Goal: Transaction & Acquisition: Purchase product/service

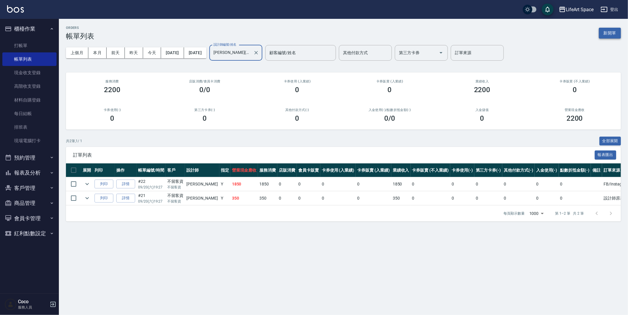
click at [613, 32] on button "新開單" at bounding box center [610, 33] width 22 height 11
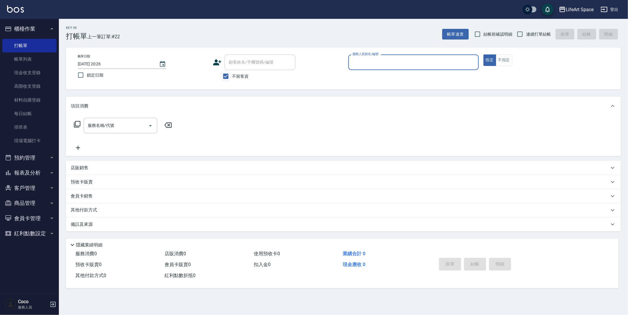
click at [221, 75] on div "不留客資" at bounding box center [254, 76] width 82 height 12
click at [225, 77] on input "不留客資" at bounding box center [226, 76] width 12 height 12
checkbox input "false"
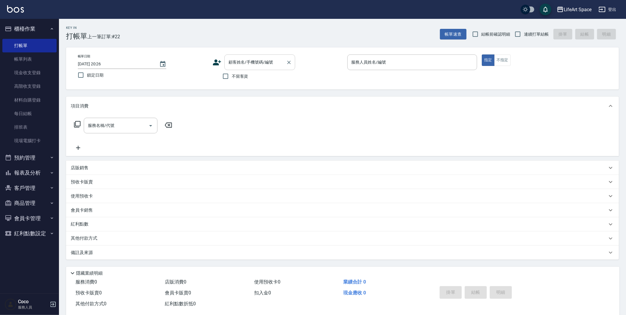
click at [257, 63] on div "顧客姓名/手機號碼/編號 顧客姓名/手機號碼/編號" at bounding box center [259, 63] width 71 height 16
click at [247, 78] on li "[PERSON_NAME]/0983130282/G009" at bounding box center [259, 77] width 71 height 10
type input "[PERSON_NAME]/0983130282/G009"
type input "[PERSON_NAME](無代號)"
click at [100, 62] on input "[DATE] 20:26" at bounding box center [115, 64] width 75 height 10
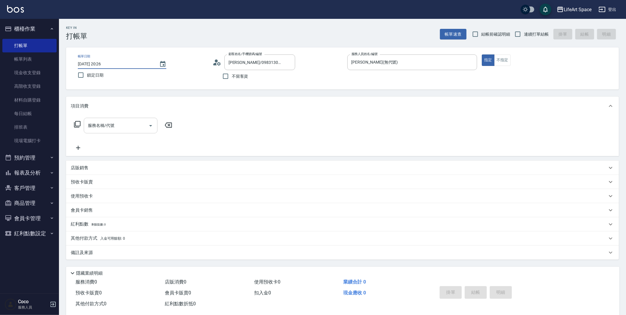
type input "[DATE] 20:26"
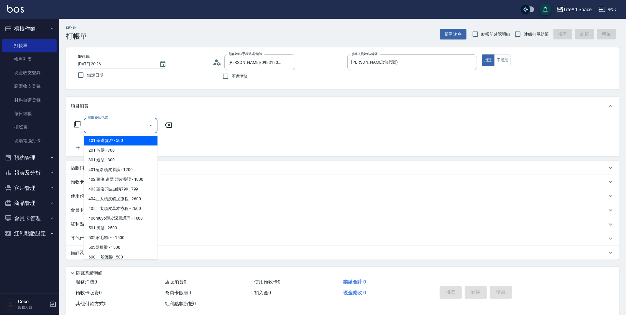
click at [93, 121] on div "服務名稱/代號 服務名稱/代號" at bounding box center [121, 126] width 74 height 16
drag, startPoint x: 110, startPoint y: 152, endPoint x: 156, endPoint y: 137, distance: 48.5
click at [110, 151] on span "201 剪髮 - 700" at bounding box center [121, 151] width 74 height 10
type input "201 剪髮(201)"
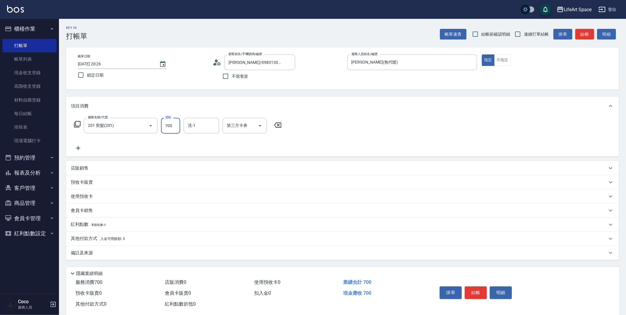
click at [172, 125] on input "700" at bounding box center [170, 126] width 19 height 16
type input "800"
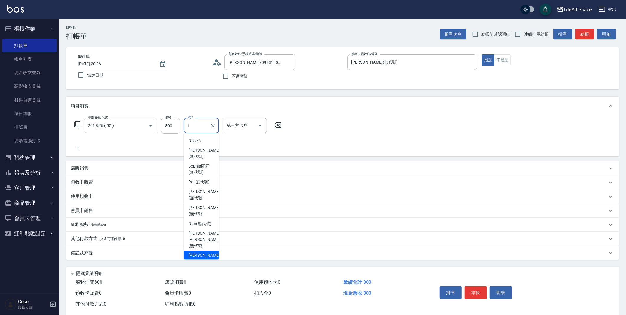
click at [203, 253] on span "[PERSON_NAME] (無代號)" at bounding box center [203, 259] width 31 height 12
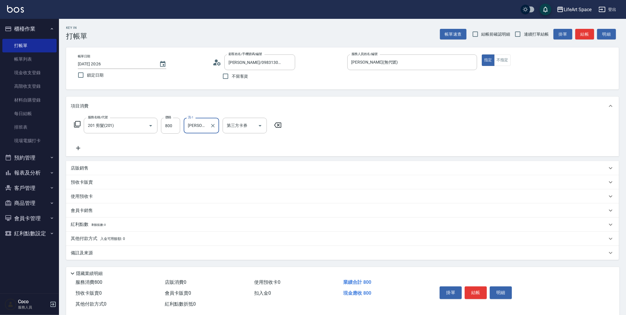
type input "[PERSON_NAME](無代號)"
drag, startPoint x: 106, startPoint y: 248, endPoint x: 123, endPoint y: 249, distance: 16.5
click at [106, 248] on div "備註及來源" at bounding box center [342, 253] width 552 height 14
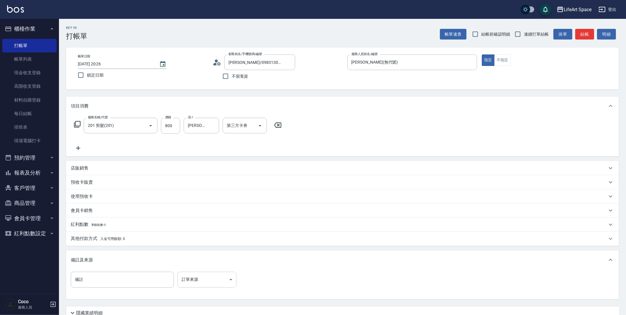
click at [211, 278] on body "LifeArt Space 登出 櫃檯作業 打帳單 帳單列表 現金收支登錄 高階收支登錄 材料自購登錄 每日結帳 排班表 現場電腦打卡 預約管理 預約管理 單…" at bounding box center [313, 182] width 626 height 364
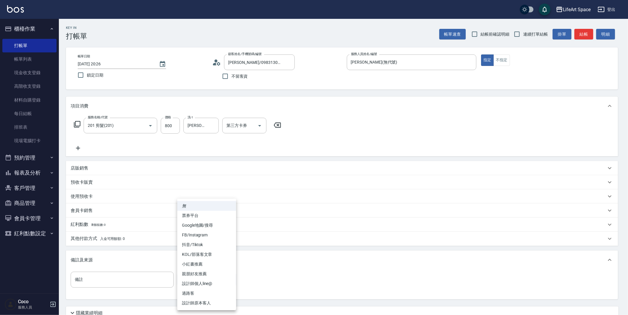
click at [204, 301] on li "設計師原本客人" at bounding box center [206, 303] width 59 height 10
type input "設計師原本客人"
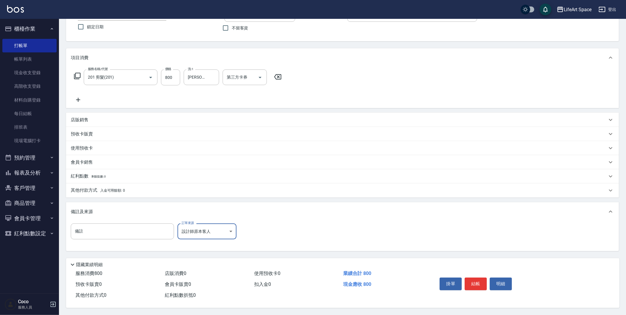
scroll to position [50, 0]
click at [473, 279] on button "結帳" at bounding box center [475, 284] width 22 height 12
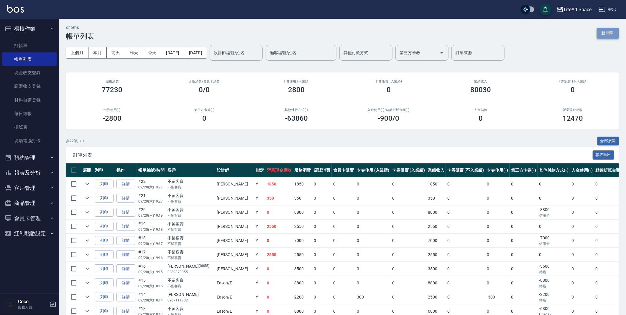
click at [611, 31] on button "新開單" at bounding box center [607, 33] width 22 height 11
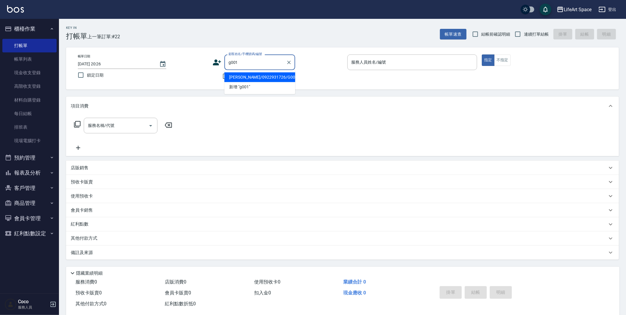
click at [258, 74] on li "[PERSON_NAME]/0922931726/G001" at bounding box center [259, 77] width 71 height 10
type input "[PERSON_NAME]/0922931726/G001"
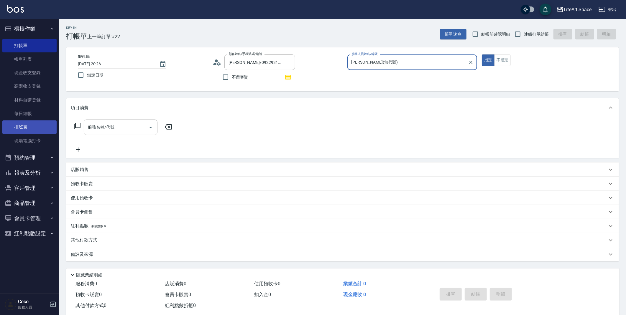
type input "[PERSON_NAME](無代號)"
click at [101, 228] on span "剩餘點數: 21" at bounding box center [99, 226] width 16 height 3
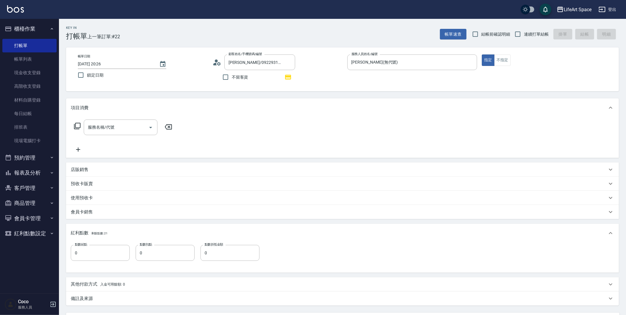
click at [150, 261] on div "點數給點 0 點數給點 點數扣點 0 點數扣點 點數折抵金額 0 點數折抵金額" at bounding box center [342, 256] width 543 height 23
click at [154, 252] on input "0" at bounding box center [165, 253] width 59 height 16
click at [128, 122] on div "服務名稱/代號" at bounding box center [121, 128] width 74 height 16
type input "21"
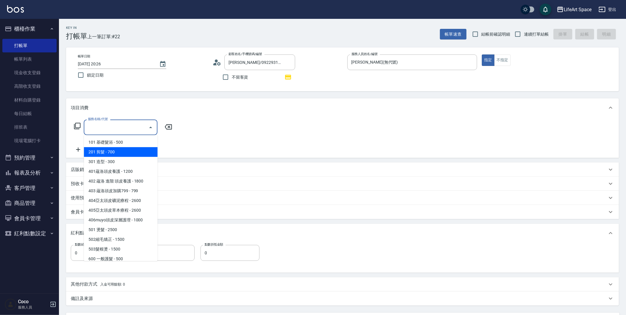
click at [106, 153] on span "201 剪髮 - 700" at bounding box center [121, 152] width 74 height 10
type input "201 剪髮(201)"
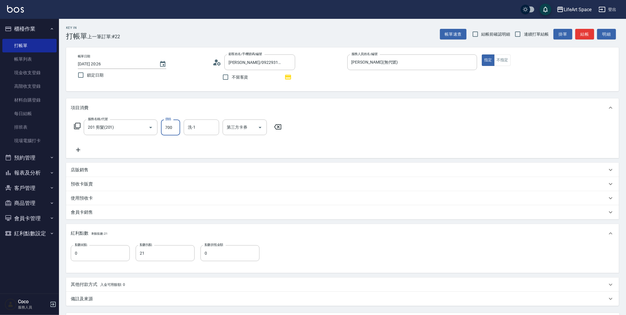
click at [174, 126] on input "700" at bounding box center [170, 128] width 19 height 16
type input "800"
click at [76, 128] on icon at bounding box center [77, 126] width 6 height 6
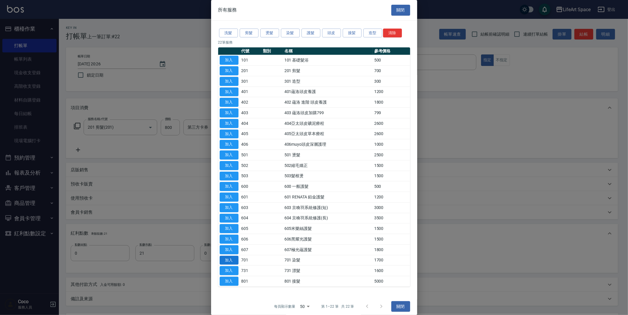
click at [236, 258] on button "加入" at bounding box center [229, 260] width 19 height 9
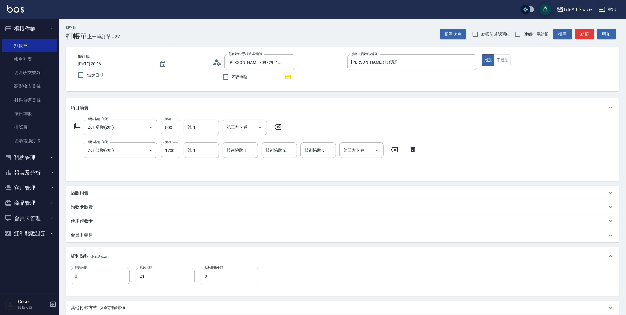
click at [82, 125] on div "服務名稱/代號 201 剪髮(201) 服務名稱/代號 價格 800 價格 洗-1 洗-1 第三方卡券 第三方卡券" at bounding box center [178, 128] width 214 height 16
click at [76, 126] on icon at bounding box center [77, 126] width 7 height 7
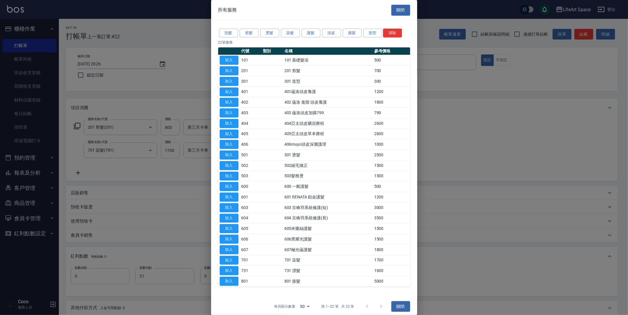
click at [232, 229] on button "加入" at bounding box center [229, 228] width 19 height 9
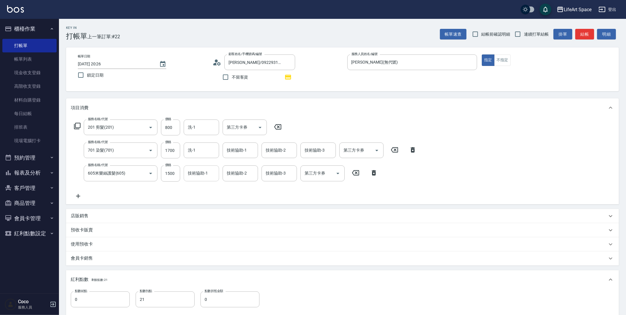
click at [207, 177] on input "技術協助-1" at bounding box center [201, 173] width 30 height 10
click at [210, 187] on span "[PERSON_NAME] (無代號)" at bounding box center [203, 192] width 31 height 12
type input "[PERSON_NAME](無代號)"
click at [237, 175] on div "技術協助-2 技術協助-2" at bounding box center [239, 174] width 35 height 16
click at [237, 194] on ul "[PERSON_NAME] (無代號)" at bounding box center [239, 191] width 35 height 21
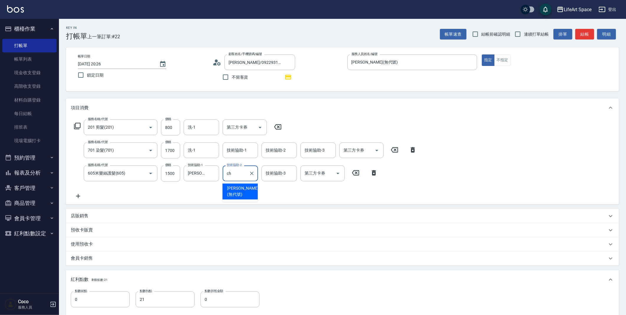
drag, startPoint x: 240, startPoint y: 188, endPoint x: 270, endPoint y: 181, distance: 31.4
click at [240, 188] on span "[PERSON_NAME] (無代號)" at bounding box center [242, 192] width 31 height 12
type input "[PERSON_NAME](無代號)"
click at [275, 175] on div "技術協助-3 技術協助-3" at bounding box center [278, 174] width 35 height 16
click at [269, 186] on span "[PERSON_NAME] (無代號)" at bounding box center [281, 192] width 31 height 12
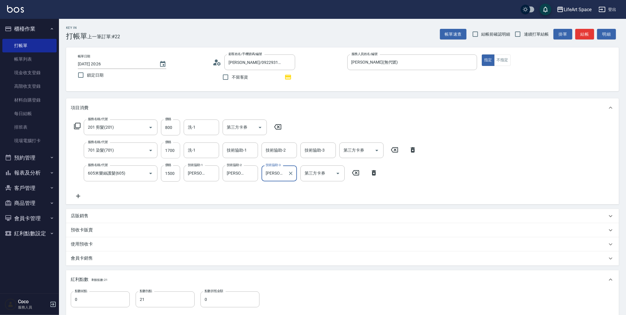
type input "[PERSON_NAME](無代號)"
click at [176, 150] on input "1700" at bounding box center [170, 151] width 19 height 16
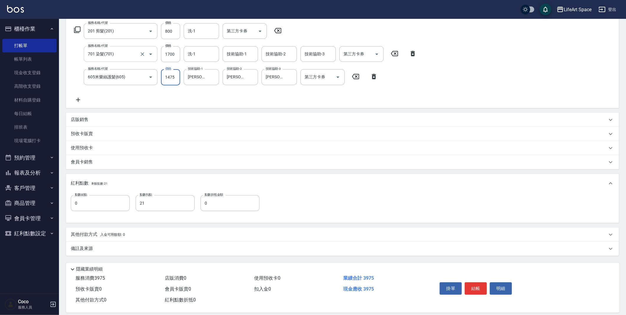
scroll to position [87, 0]
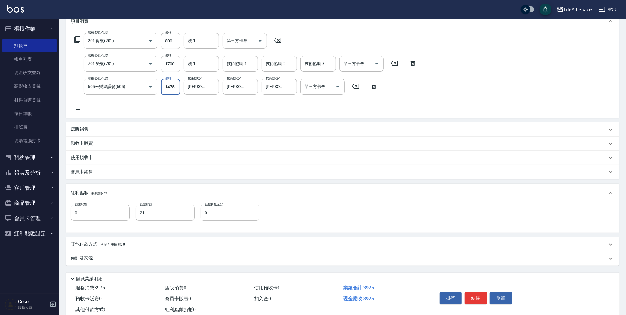
type input "1475"
drag, startPoint x: 177, startPoint y: 61, endPoint x: 123, endPoint y: 69, distance: 54.4
click at [124, 69] on div "服務名稱/代號 701 染髮(701) 服務名稱/代號 價格 1700 價格 洗-1 洗-1 技術協助-1 技術協助-1 技術協助-2 技術協助-2 技術協助…" at bounding box center [245, 64] width 349 height 16
type input "1475"
drag, startPoint x: 174, startPoint y: 86, endPoint x: 141, endPoint y: 90, distance: 33.0
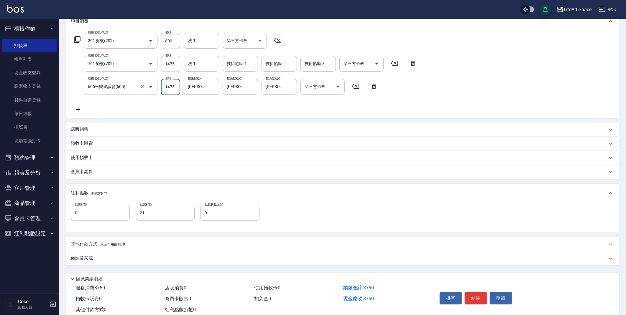
click at [141, 90] on div "服務名稱/代號 605米樂絲護髮(605) 服務名稱/代號 價格 1475 價格 技術協助-1 [PERSON_NAME](無代號) 技術協助-1 技術協助-…" at bounding box center [226, 87] width 310 height 16
click at [217, 64] on div "洗-1" at bounding box center [201, 64] width 35 height 16
type input "1500"
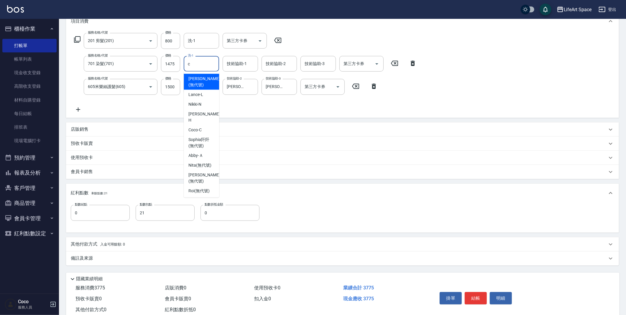
type input "ch"
drag, startPoint x: 197, startPoint y: 65, endPoint x: 44, endPoint y: 50, distance: 153.9
click at [43, 50] on div "LifeArt Space 登出 櫃檯作業 打帳單 帳單列表 現金收支登錄 高階收支登錄 材料自購登錄 每日結帳 排班表 現場電腦打卡 預約管理 預約管理 單…" at bounding box center [313, 121] width 626 height 416
click at [151, 253] on div "備註及來源" at bounding box center [342, 259] width 552 height 14
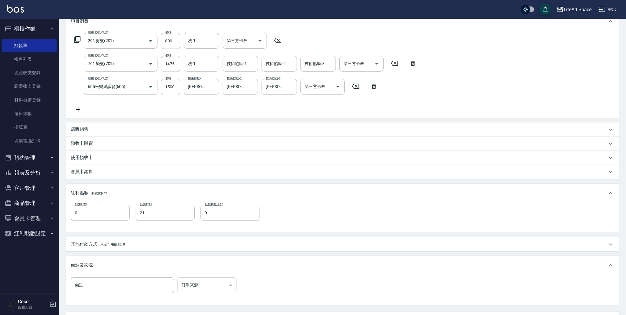
click at [204, 279] on body "LifeArt Space 登出 櫃檯作業 打帳單 帳單列表 現金收支登錄 高階收支登錄 材料自購登錄 每日結帳 排班表 現場電腦打卡 預約管理 預約管理 單…" at bounding box center [313, 141] width 626 height 456
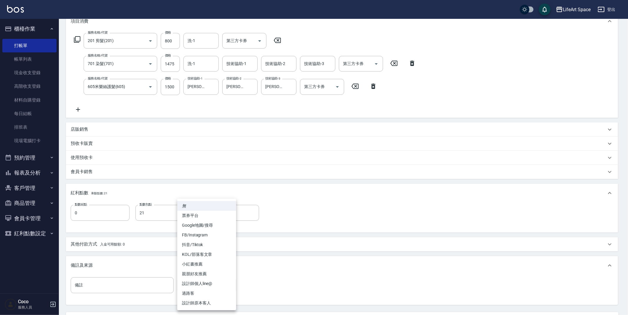
click at [197, 302] on li "設計師原本客人" at bounding box center [206, 303] width 59 height 10
type input "設計師原本客人"
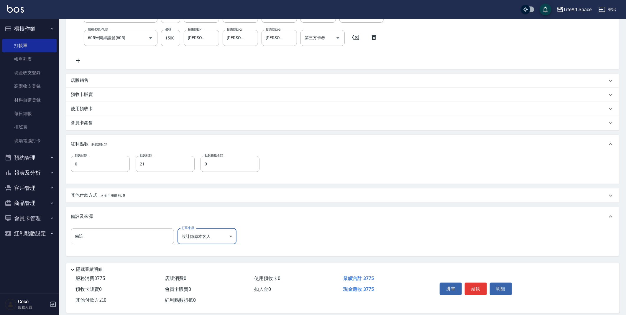
scroll to position [142, 0]
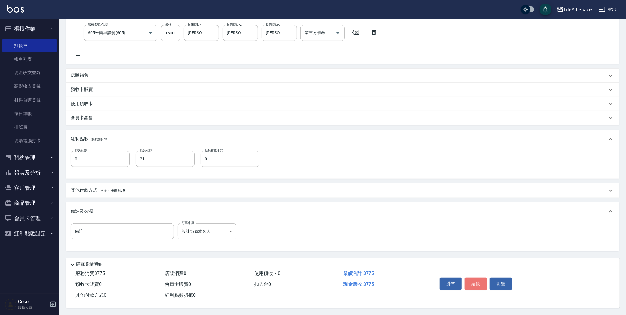
click at [467, 283] on button "結帳" at bounding box center [475, 284] width 22 height 12
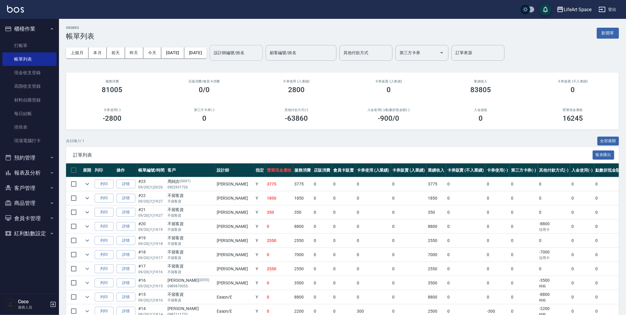
click at [263, 58] on div "設計師編號/姓名" at bounding box center [235, 53] width 53 height 16
click at [263, 67] on div "[PERSON_NAME] (無代號)" at bounding box center [256, 71] width 53 height 16
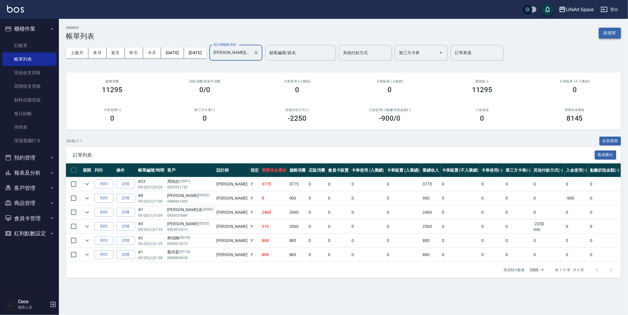
type input "[PERSON_NAME](無代號)"
click at [617, 34] on button "新開單" at bounding box center [610, 33] width 22 height 11
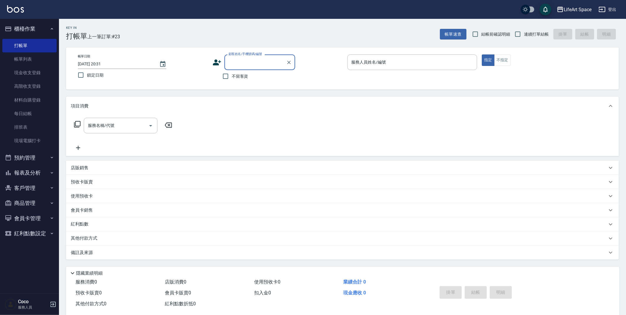
click at [216, 65] on icon at bounding box center [217, 63] width 8 height 6
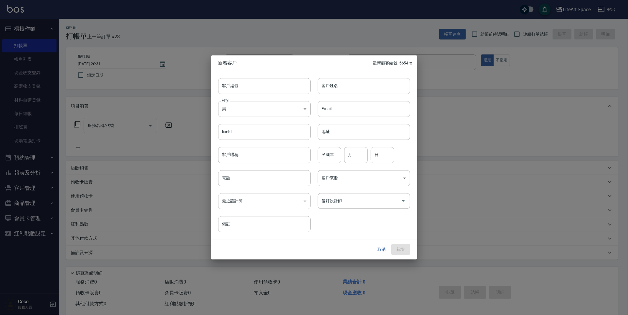
click at [339, 88] on input "客戶姓名" at bounding box center [364, 86] width 93 height 16
type input "5"
type input "周"
click at [253, 114] on body "LifeArt Space 登出 櫃檯作業 打帳單 帳單列表 現金收支登錄 高階收支登錄 材料自購登錄 每日結帳 排班表 現場電腦打卡 預約管理 預約管理 單…" at bounding box center [314, 162] width 628 height 324
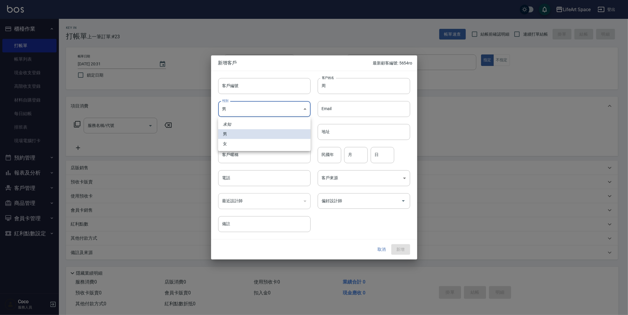
click at [244, 140] on li "女" at bounding box center [264, 144] width 93 height 10
type input "[DEMOGRAPHIC_DATA]"
click at [237, 176] on input "電話" at bounding box center [264, 178] width 93 height 16
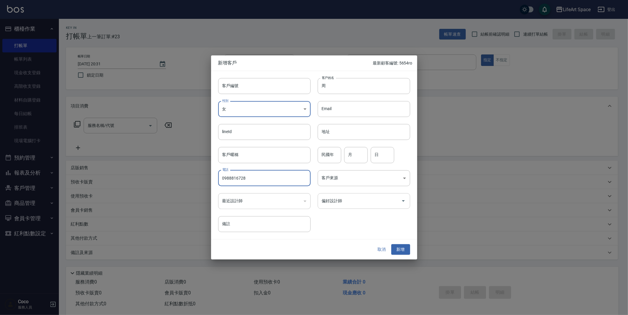
type input "0988816728"
click at [385, 200] on input "偏好設計師" at bounding box center [360, 201] width 78 height 10
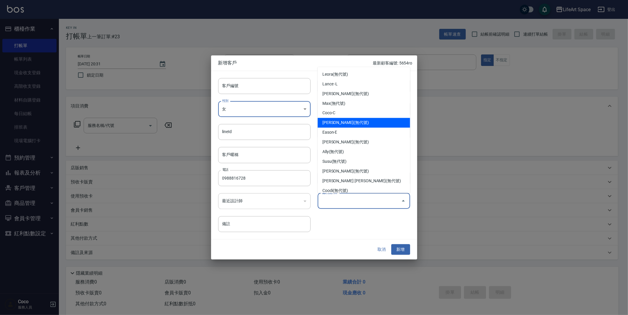
click at [344, 123] on li "[PERSON_NAME](無代號)" at bounding box center [364, 123] width 93 height 10
type input "[PERSON_NAME]"
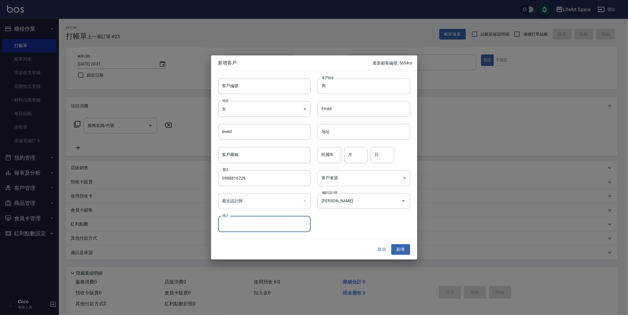
click at [346, 177] on body "LifeArt Space 登出 櫃檯作業 打帳單 帳單列表 現金收支登錄 高階收支登錄 材料自購登錄 每日結帳 排班表 現場電腦打卡 預約管理 預約管理 單…" at bounding box center [314, 162] width 628 height 324
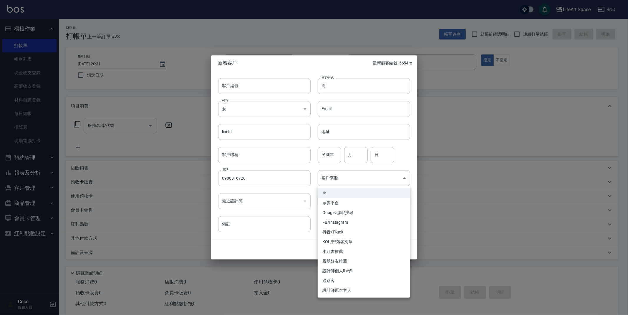
click at [340, 220] on li "FB/Instagram" at bounding box center [364, 223] width 93 height 10
type input "FB/Instagram"
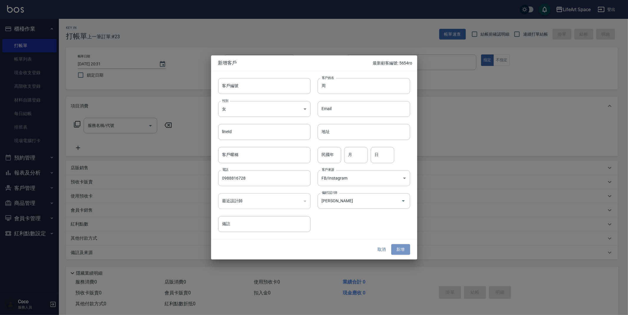
click at [396, 253] on button "新增" at bounding box center [401, 249] width 19 height 11
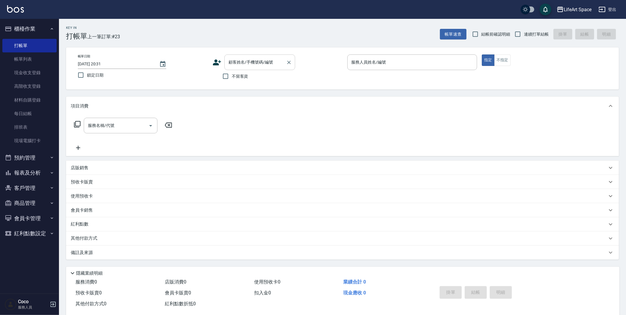
click at [258, 65] on input "顧客姓名/手機號碼/編號" at bounding box center [255, 62] width 57 height 10
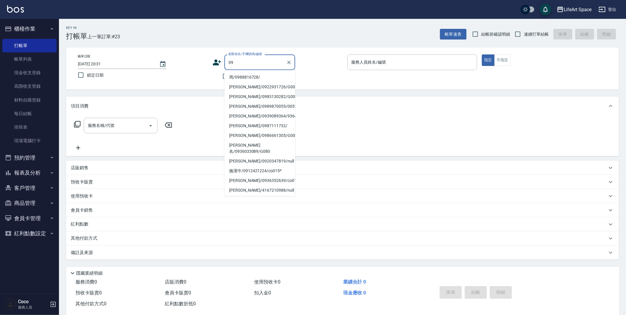
drag, startPoint x: 266, startPoint y: 81, endPoint x: 222, endPoint y: 60, distance: 48.1
click at [257, 79] on li "周/0988816728/" at bounding box center [259, 77] width 71 height 10
type input "周/0988816728/"
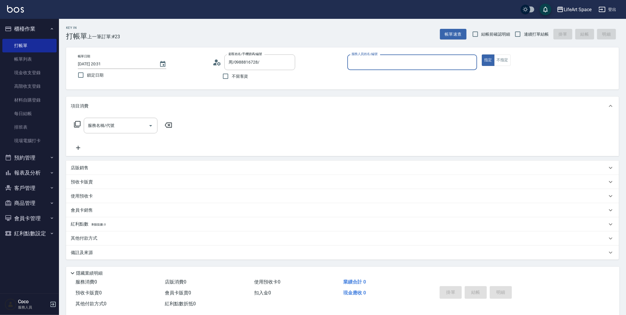
type input "[PERSON_NAME](無代號)"
click at [218, 64] on icon at bounding box center [216, 62] width 9 height 9
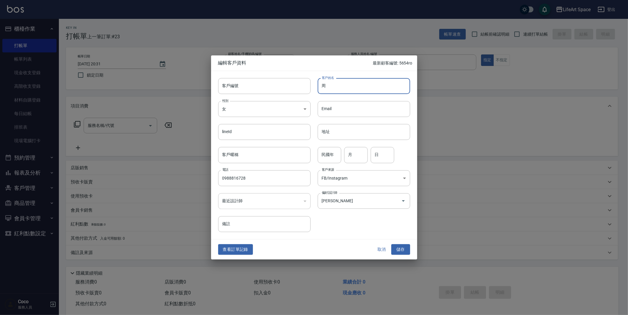
click at [344, 84] on input "周" at bounding box center [364, 86] width 93 height 16
type input "陳"
click at [401, 254] on button "儲存" at bounding box center [401, 249] width 19 height 11
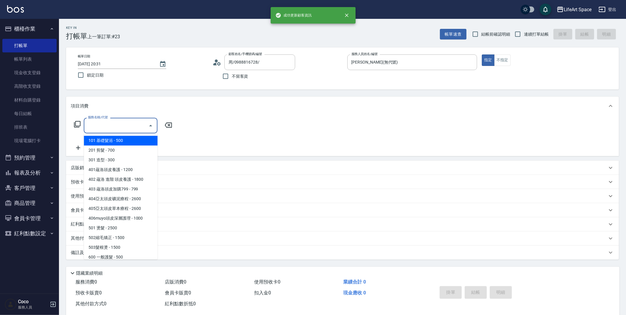
click at [111, 129] on input "服務名稱/代號" at bounding box center [116, 126] width 60 height 10
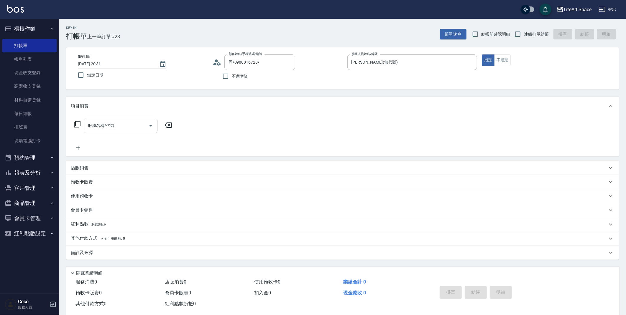
click at [80, 121] on icon at bounding box center [77, 124] width 7 height 7
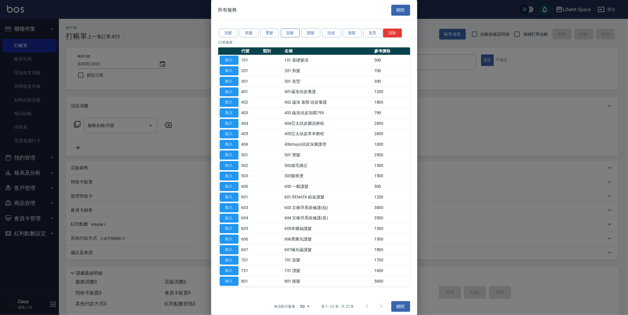
click at [296, 33] on button "染髮" at bounding box center [290, 33] width 19 height 9
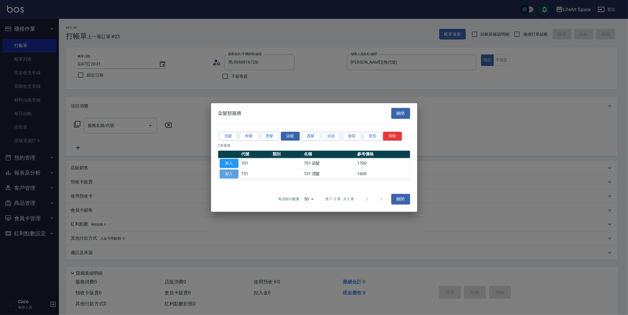
click at [231, 175] on button "加入" at bounding box center [229, 174] width 19 height 9
type input "731 漂髮(731)"
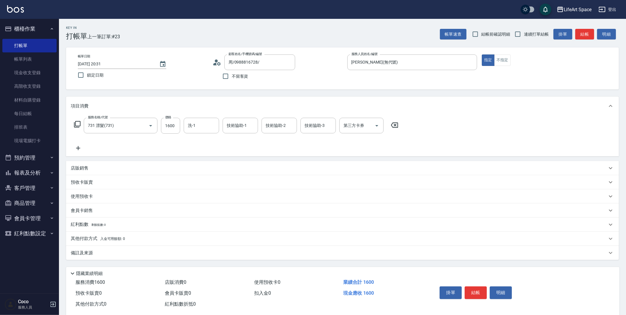
click at [75, 125] on icon at bounding box center [77, 124] width 6 height 6
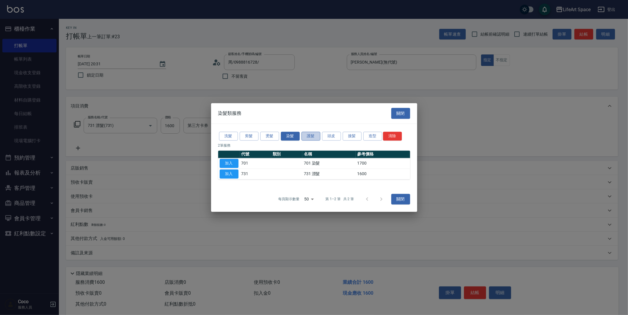
click at [306, 136] on button "護髮" at bounding box center [311, 136] width 19 height 9
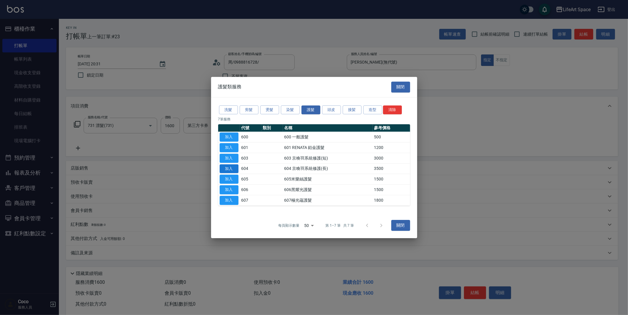
click at [234, 169] on button "加入" at bounding box center [229, 168] width 19 height 9
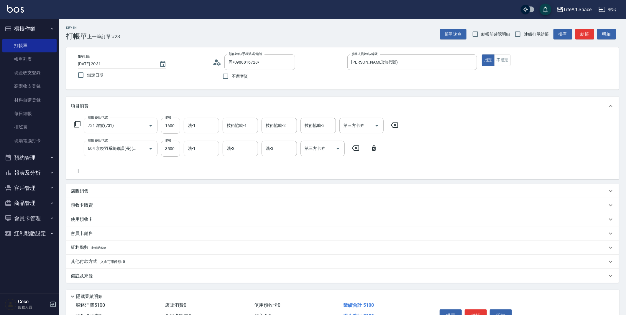
click at [175, 129] on input "1600" at bounding box center [170, 126] width 19 height 16
type input "2500"
drag, startPoint x: 176, startPoint y: 124, endPoint x: 175, endPoint y: 120, distance: 3.9
click at [176, 124] on input "1600" at bounding box center [170, 126] width 19 height 16
type input "2500"
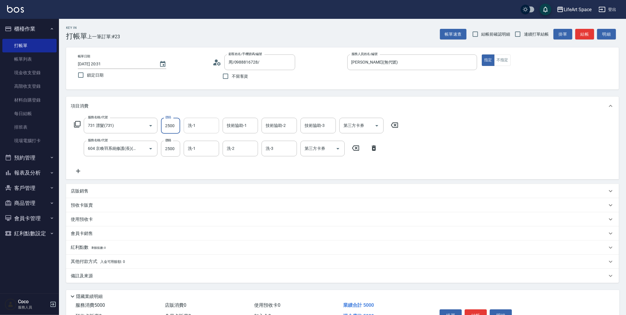
click at [196, 121] on input "洗-1" at bounding box center [201, 126] width 30 height 10
click at [199, 141] on span "[PERSON_NAME] (無代號)" at bounding box center [203, 144] width 31 height 12
type input "[PERSON_NAME](無代號)"
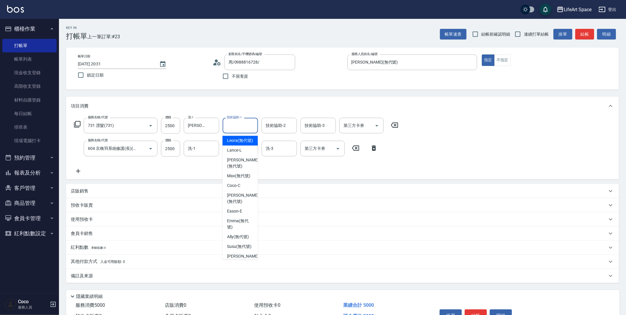
click at [231, 128] on input "技術協助-1" at bounding box center [240, 126] width 30 height 10
click at [237, 139] on span "[PERSON_NAME] (無代號)" at bounding box center [242, 144] width 31 height 12
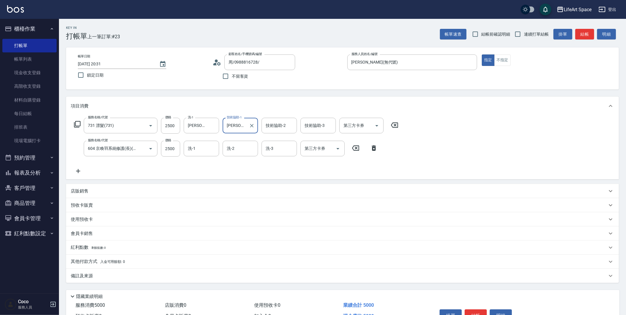
type input "[PERSON_NAME](無代號)"
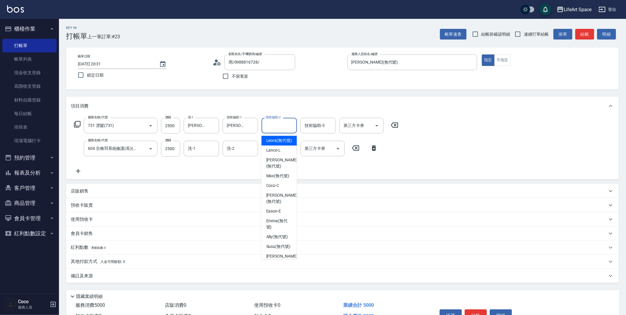
click at [270, 122] on div "技術協助-2 技術協助-2" at bounding box center [278, 126] width 35 height 16
drag, startPoint x: 272, startPoint y: 138, endPoint x: 274, endPoint y: 128, distance: 10.0
click at [272, 137] on div "[PERSON_NAME] (無代號)" at bounding box center [278, 144] width 35 height 16
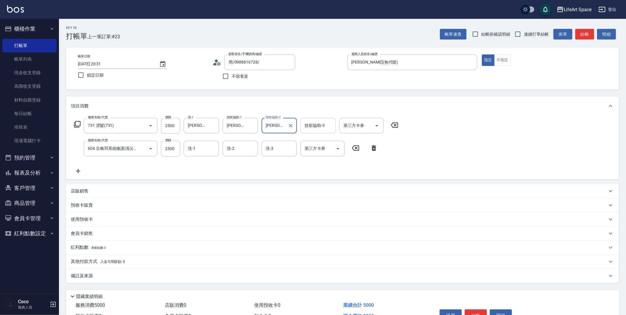
type input "[PERSON_NAME](無代號)"
click at [318, 123] on div "技術協助-3 技術協助-3" at bounding box center [317, 126] width 35 height 16
drag, startPoint x: 313, startPoint y: 142, endPoint x: 192, endPoint y: 168, distance: 124.1
click at [313, 142] on span "[PERSON_NAME] (無代號)" at bounding box center [320, 144] width 31 height 12
type input "[PERSON_NAME](無代號)"
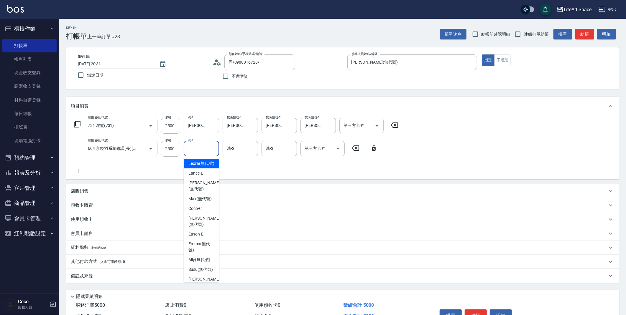
click at [193, 146] on div "洗-1 洗-1" at bounding box center [201, 149] width 35 height 16
drag, startPoint x: 194, startPoint y: 164, endPoint x: 238, endPoint y: 131, distance: 55.5
click at [194, 164] on span "[PERSON_NAME] (無代號)" at bounding box center [203, 167] width 31 height 12
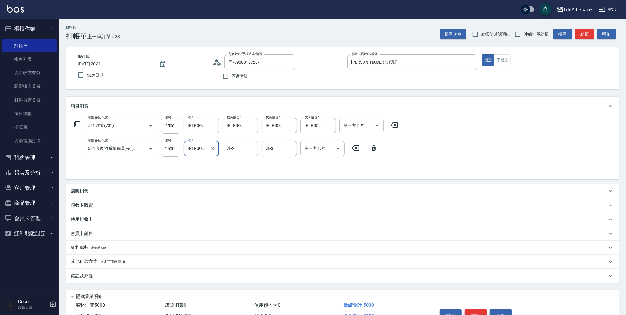
drag, startPoint x: 236, startPoint y: 154, endPoint x: 236, endPoint y: 151, distance: 3.0
click at [236, 153] on div "洗-2" at bounding box center [239, 149] width 35 height 16
type input "[PERSON_NAME](無代號)"
click at [232, 166] on span "[PERSON_NAME] (無代號)" at bounding box center [242, 167] width 31 height 12
click at [271, 155] on div "洗-3" at bounding box center [278, 149] width 35 height 16
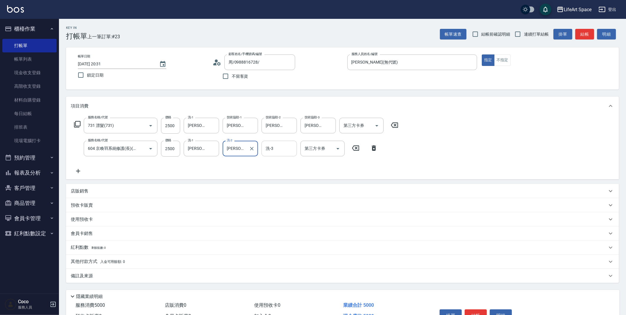
type input "[PERSON_NAME](無代號)"
drag, startPoint x: 268, startPoint y: 161, endPoint x: 163, endPoint y: 155, distance: 104.8
click at [268, 161] on span "[PERSON_NAME] (無代號)" at bounding box center [281, 167] width 31 height 12
type input "[PERSON_NAME](無代號)"
click at [97, 276] on div "備註及來源" at bounding box center [339, 276] width 536 height 6
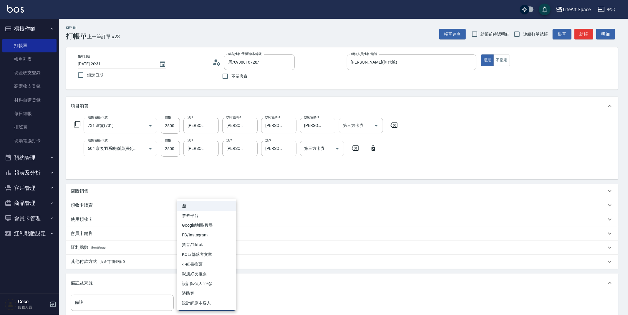
drag, startPoint x: 215, startPoint y: 301, endPoint x: 215, endPoint y: 304, distance: 3.0
click at [214, 301] on body "LifeArt Space 登出 櫃檯作業 打帳單 帳單列表 現金收支登錄 高階收支登錄 材料自購登錄 每日結帳 排班表 現場電腦打卡 預約管理 預約管理 單…" at bounding box center [314, 193] width 628 height 387
click at [209, 237] on li "FB/Instagram" at bounding box center [206, 235] width 59 height 10
type input "FB/Instagram"
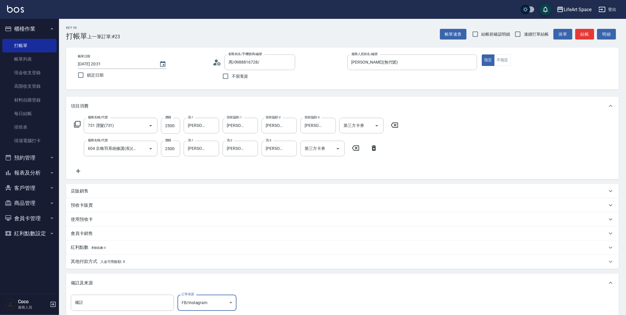
click at [116, 260] on span "入金可用餘額: 0" at bounding box center [112, 262] width 25 height 4
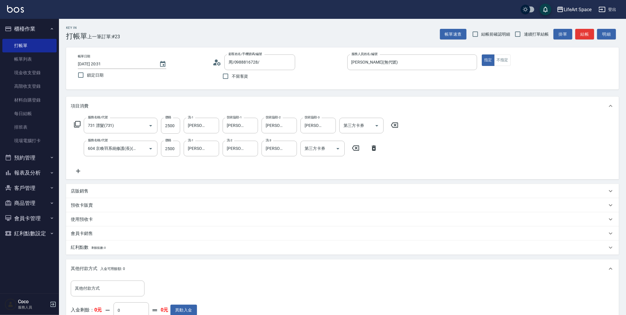
click at [93, 298] on div "其他付款方式 其他付款方式 入金剩餘： 0元 0 ​ 整筆扣入金 0元 異動入金" at bounding box center [134, 305] width 126 height 48
click at [93, 289] on input "其他付款方式" at bounding box center [107, 288] width 68 height 10
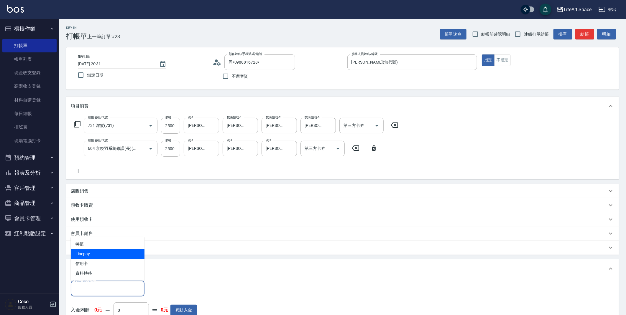
click at [94, 253] on span "Linepay" at bounding box center [108, 254] width 74 height 10
type input "Linepay"
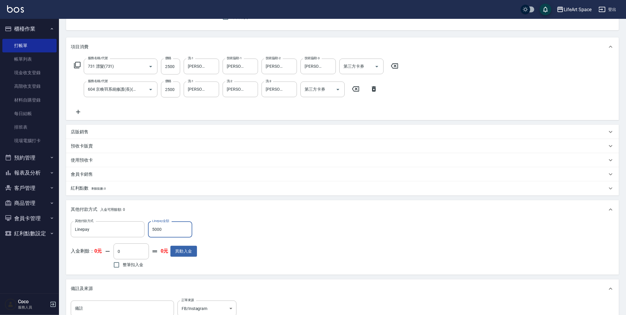
scroll to position [121, 0]
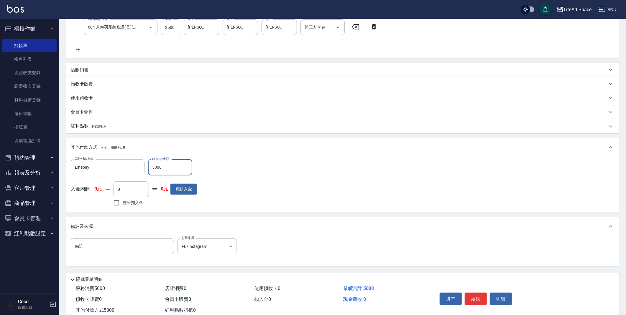
type input "5000"
click at [476, 298] on button "結帳" at bounding box center [475, 299] width 22 height 12
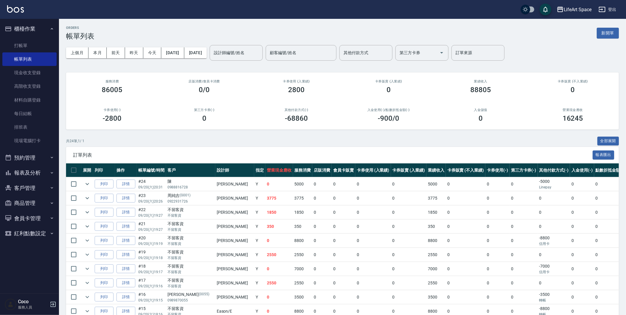
click at [608, 34] on button "新開單" at bounding box center [607, 33] width 22 height 11
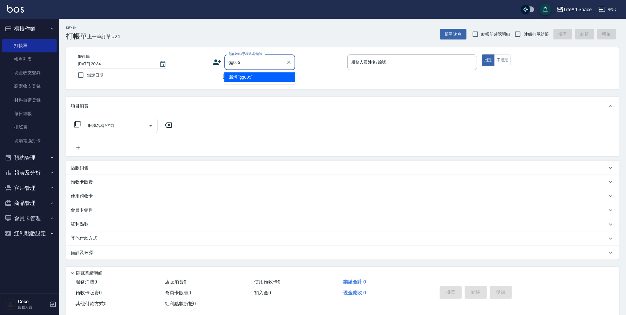
click at [231, 63] on input "gg005" at bounding box center [255, 62] width 57 height 10
click at [260, 80] on li "[PERSON_NAME]/0987773395/G005" at bounding box center [259, 77] width 71 height 10
type input "[PERSON_NAME]/0987773395/G005"
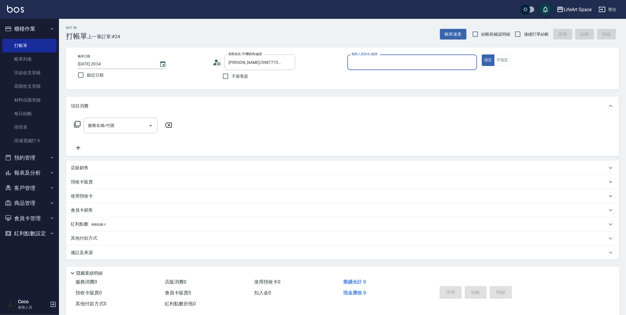
type input "[PERSON_NAME](無代號)"
click at [97, 132] on div "服務名稱/代號" at bounding box center [121, 126] width 74 height 16
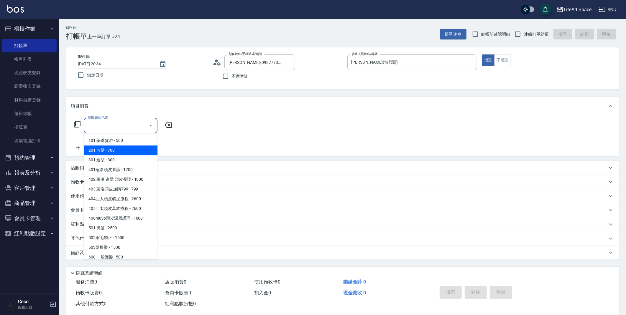
click at [103, 150] on span "201 剪髮 - 700" at bounding box center [121, 151] width 74 height 10
type input "201 剪髮(201)"
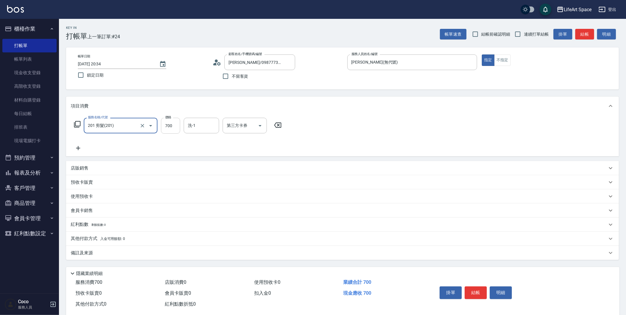
click at [173, 127] on input "700" at bounding box center [170, 126] width 19 height 16
type input "800"
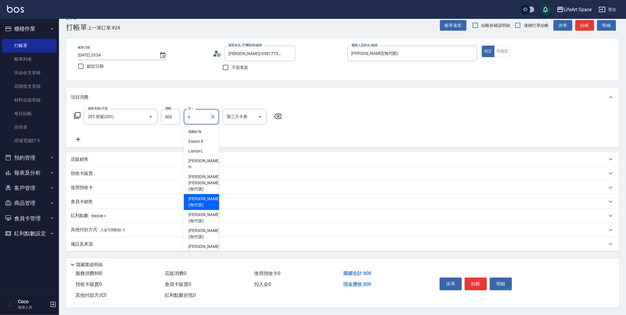
scroll to position [11, 0]
click at [195, 174] on span "[PERSON_NAME] [PERSON_NAME] (無代號)" at bounding box center [203, 183] width 31 height 19
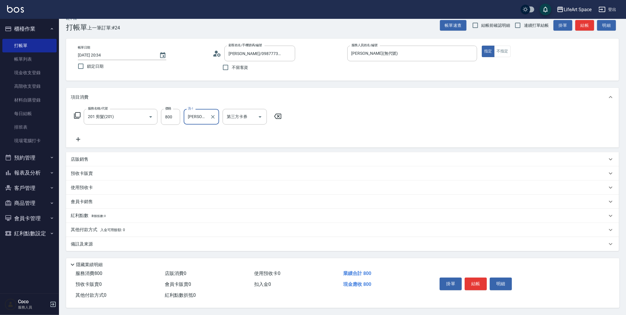
type input "[PERSON_NAME] [PERSON_NAME](無代號)"
click at [104, 244] on div "備註及來源" at bounding box center [339, 244] width 536 height 6
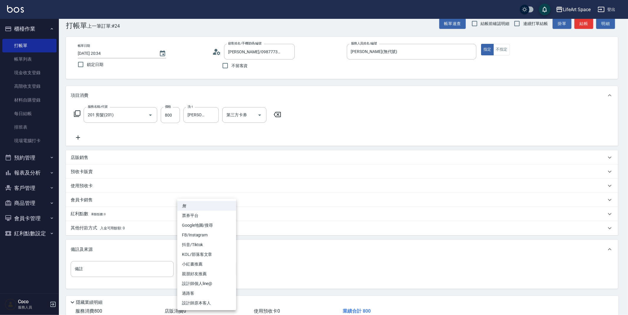
click at [194, 267] on body "LifeArt Space 登出 櫃檯作業 打帳單 帳單列表 現金收支登錄 高階收支登錄 材料自購登錄 每日結帳 排班表 現場電腦打卡 預約管理 預約管理 單…" at bounding box center [314, 171] width 628 height 364
click at [193, 300] on li "設計師原本客人" at bounding box center [206, 303] width 59 height 10
type input "設計師原本客人"
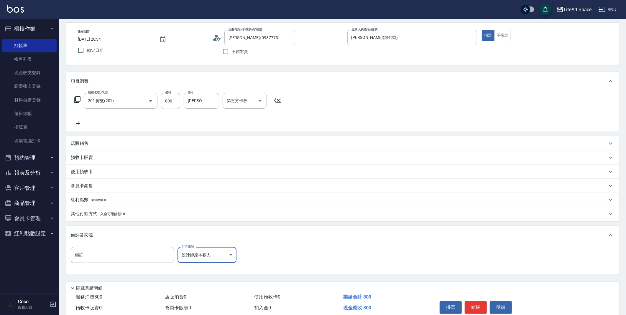
scroll to position [50, 0]
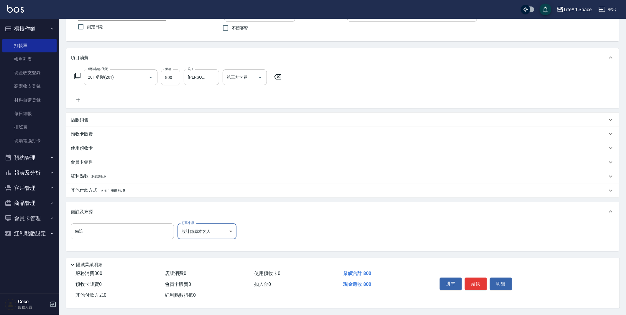
click at [476, 280] on button "結帳" at bounding box center [475, 284] width 22 height 12
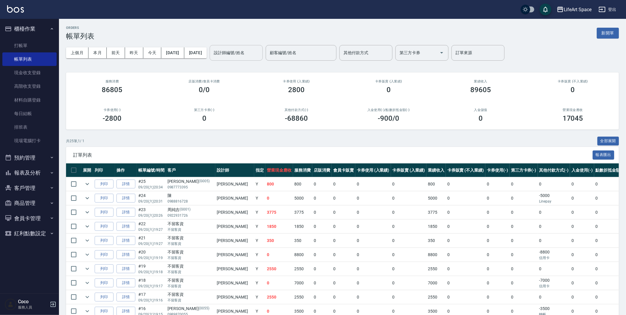
click at [260, 56] on input "設計師編號/姓名" at bounding box center [236, 53] width 48 height 10
click at [270, 68] on div "[PERSON_NAME] (無代號)" at bounding box center [256, 71] width 53 height 16
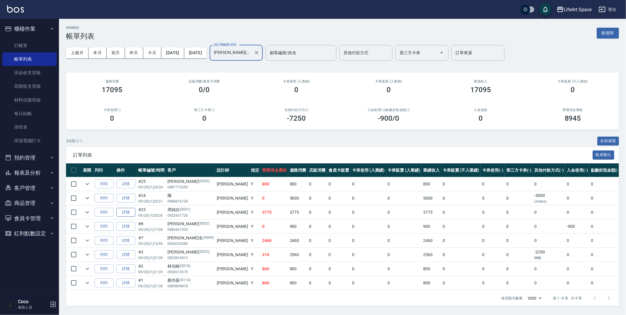
type input "[PERSON_NAME](無代號)"
click at [131, 212] on link "詳情" at bounding box center [125, 212] width 19 height 9
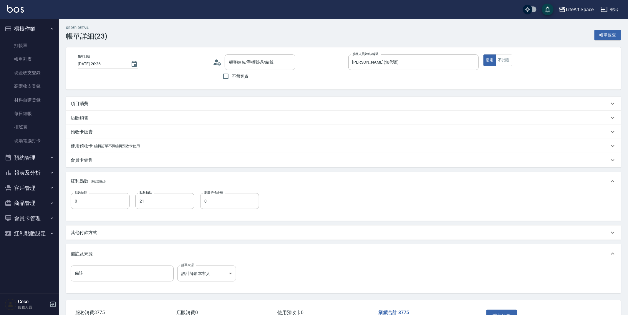
type input "[DATE] 20:26"
type input "[PERSON_NAME](無代號)"
type input "21"
type input "設計師原本客人"
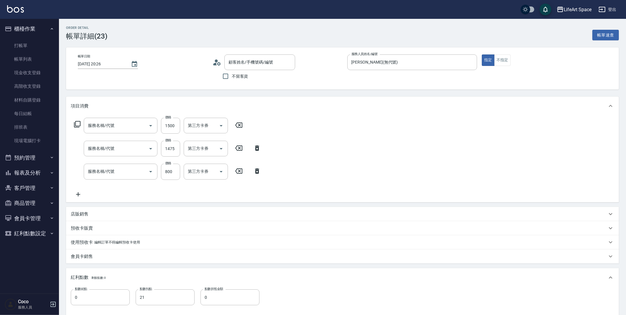
type input "[PERSON_NAME]/0922931726/G001"
type input "605米樂絲護髮(605)"
type input "701 染髮(701)"
type input "201 剪髮(201)"
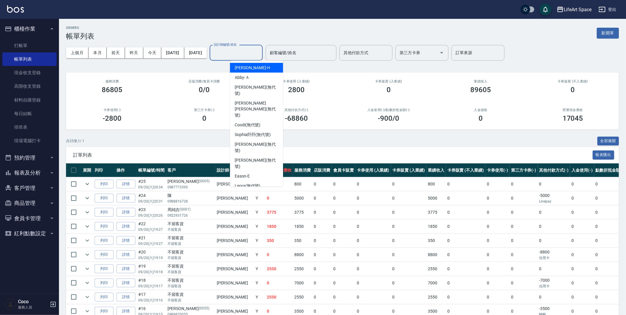
click at [249, 57] on input "設計師編號/姓名" at bounding box center [236, 53] width 48 height 10
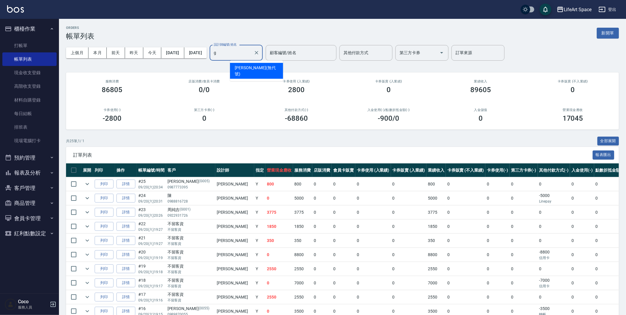
click at [248, 65] on span "[PERSON_NAME] (無代號)" at bounding box center [257, 71] width 44 height 12
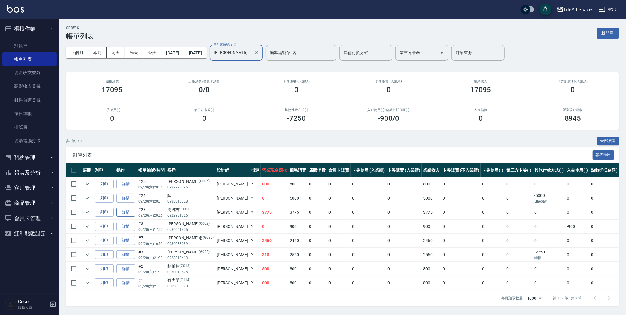
type input "[PERSON_NAME](無代號)"
click at [121, 215] on link "詳情" at bounding box center [125, 212] width 19 height 9
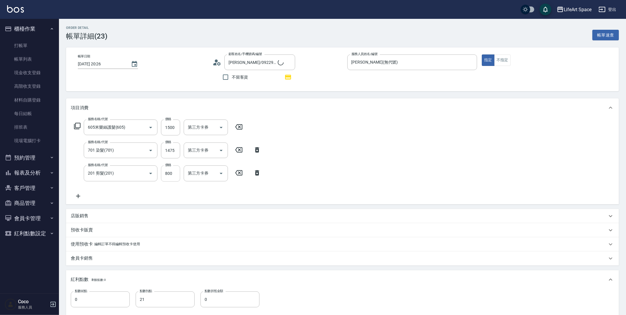
type input "[PERSON_NAME]/0922931726/G001"
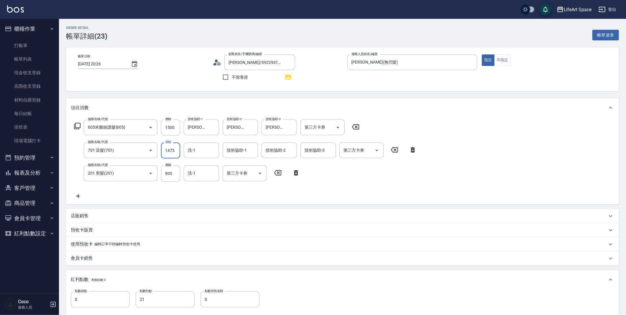
click at [174, 153] on input "1475" at bounding box center [170, 151] width 19 height 16
drag, startPoint x: 279, startPoint y: 172, endPoint x: 282, endPoint y: 161, distance: 11.7
click at [279, 172] on icon at bounding box center [277, 172] width 7 height 5
drag, startPoint x: 178, startPoint y: 151, endPoint x: 0, endPoint y: 94, distance: 186.9
click at [0, 104] on div "LifeArt Space 登出 櫃檯作業 打帳單 帳單列表 現金收支登錄 高階收支登錄 材料自購登錄 每日結帳 排班表 現場電腦打卡 預約管理 預約管理 單…" at bounding box center [313, 226] width 626 height 453
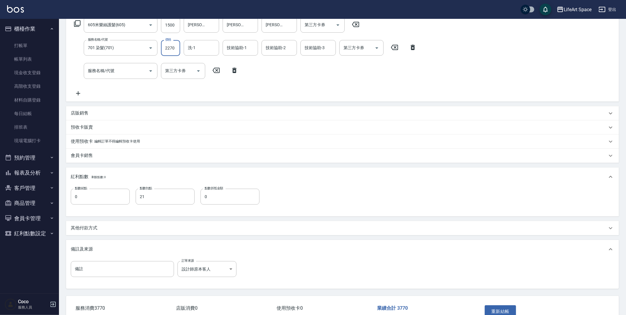
scroll to position [103, 0]
type input "2270"
click at [495, 307] on button "重新結帳" at bounding box center [499, 311] width 31 height 12
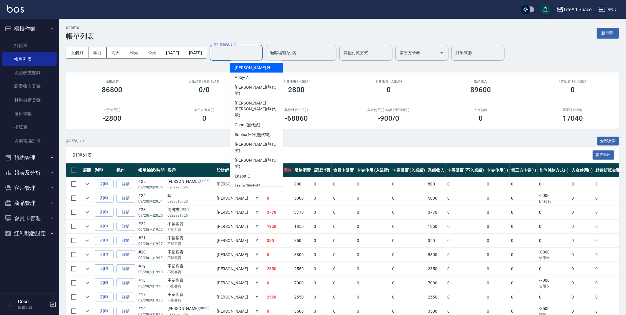
click at [255, 56] on input "設計師編號/姓名" at bounding box center [236, 53] width 48 height 10
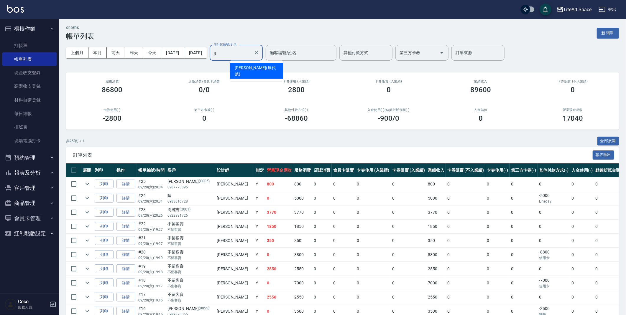
click at [255, 70] on span "[PERSON_NAME] (無代號)" at bounding box center [257, 71] width 44 height 12
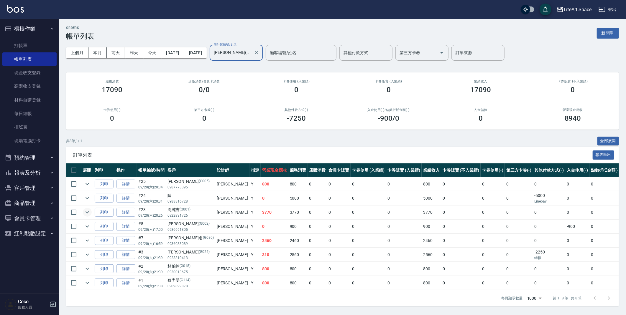
type input "[PERSON_NAME](無代號)"
click at [88, 211] on icon "expand row" at bounding box center [87, 212] width 7 height 7
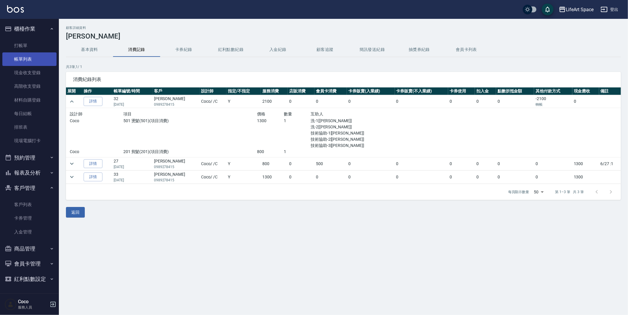
click at [27, 61] on link "帳單列表" at bounding box center [29, 59] width 54 height 14
click at [27, 59] on link "帳單列表" at bounding box center [29, 59] width 54 height 14
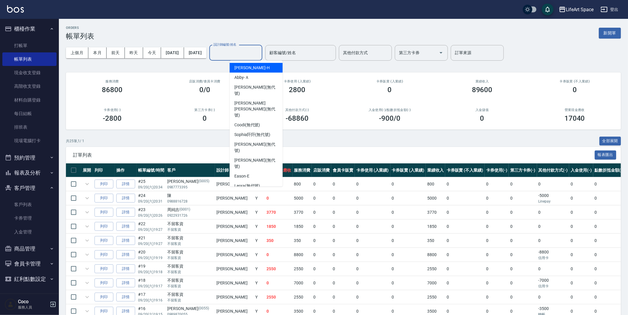
click at [253, 54] on input "設計師編號/姓名" at bounding box center [236, 53] width 48 height 10
click at [253, 68] on span "Hannah -H" at bounding box center [252, 68] width 35 height 6
type input "[PERSON_NAME]"
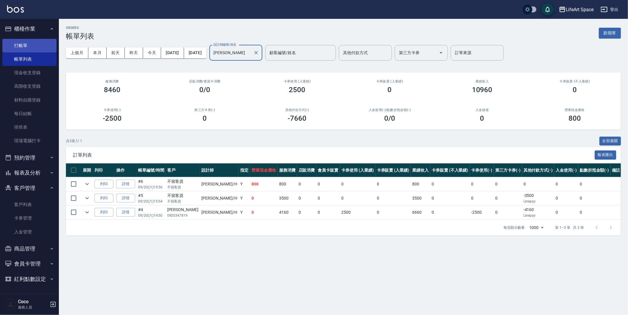
drag, startPoint x: 15, startPoint y: 43, endPoint x: 22, endPoint y: 46, distance: 7.5
click at [15, 43] on link "打帳單" at bounding box center [29, 46] width 54 height 14
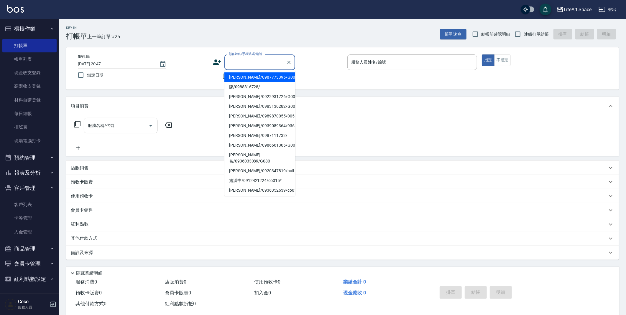
click at [256, 61] on input "顧客姓名/手機號碼/編號" at bounding box center [255, 62] width 57 height 10
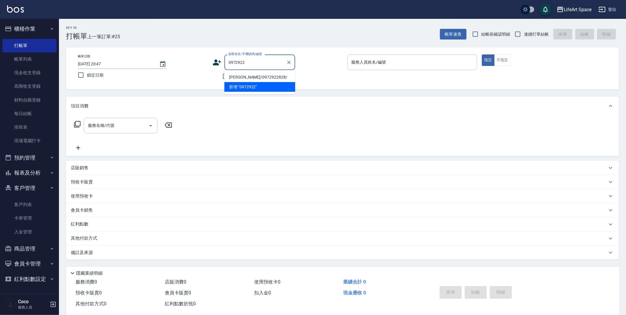
drag, startPoint x: 261, startPoint y: 76, endPoint x: 204, endPoint y: 106, distance: 63.7
click at [261, 76] on li "鄭琳蓁/0972922828/" at bounding box center [259, 77] width 71 height 10
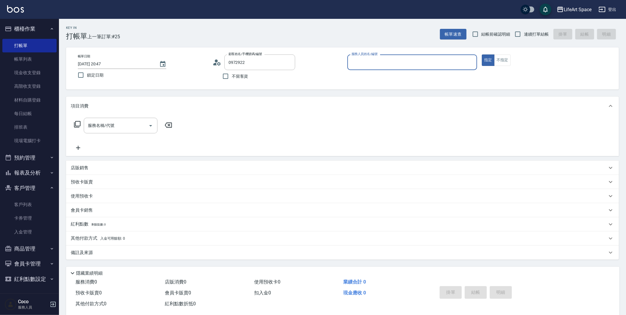
type input "鄭琳蓁/0972922828/"
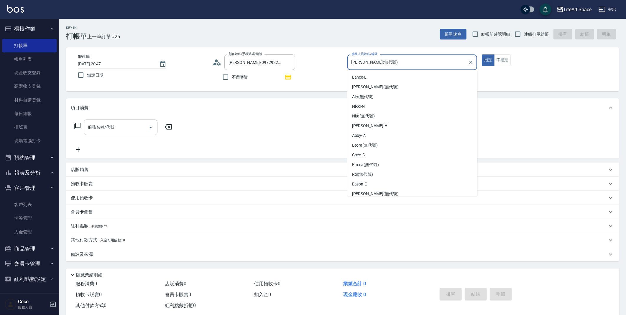
click at [407, 62] on input "[PERSON_NAME](無代號)" at bounding box center [408, 62] width 116 height 10
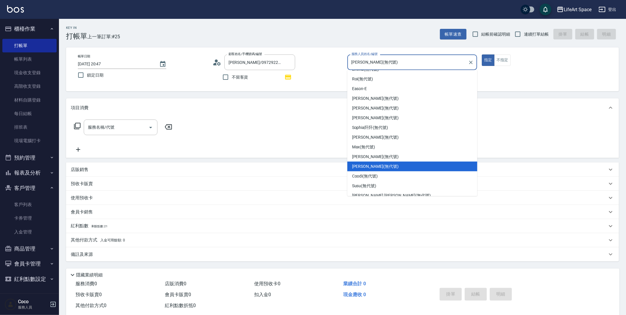
scroll to position [97, 0]
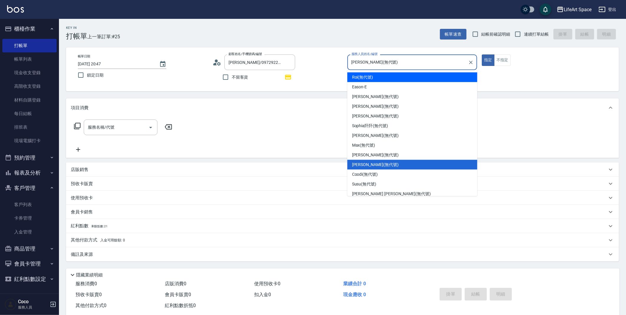
click at [375, 77] on div "Roi (無代號)" at bounding box center [412, 77] width 130 height 10
type input "Roi(無代號)"
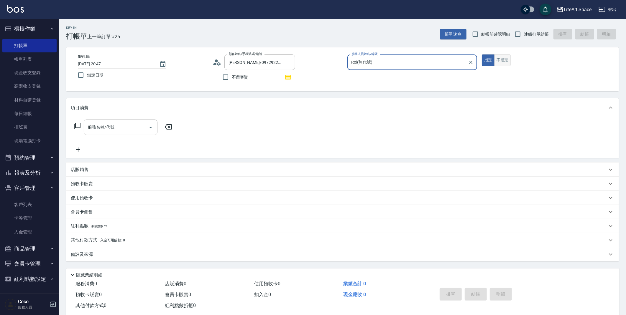
click at [507, 62] on button "不指定" at bounding box center [502, 60] width 16 height 11
click at [101, 120] on div "服務名稱/代號" at bounding box center [121, 128] width 74 height 16
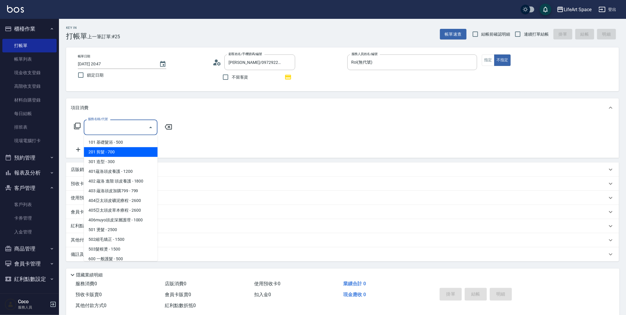
click at [108, 148] on span "201 剪髮 - 700" at bounding box center [121, 152] width 74 height 10
type input "201 剪髮(201)"
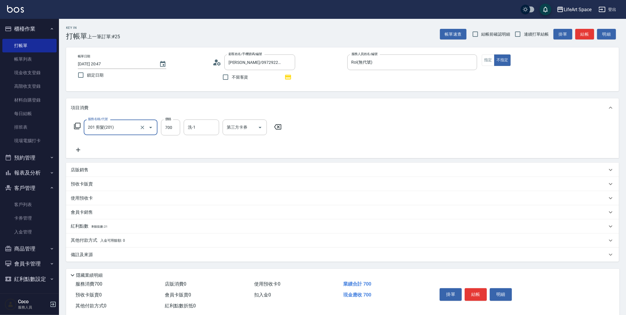
click at [81, 150] on icon at bounding box center [78, 149] width 15 height 7
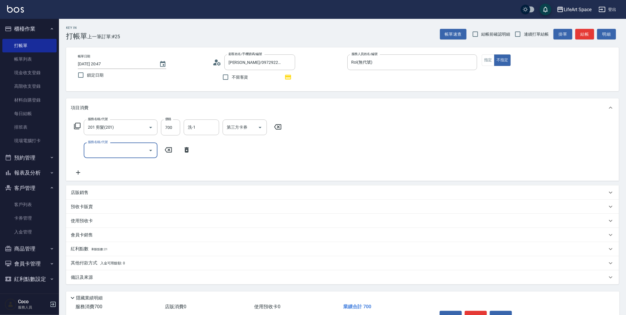
click at [99, 151] on input "服務名稱/代號" at bounding box center [116, 150] width 60 height 10
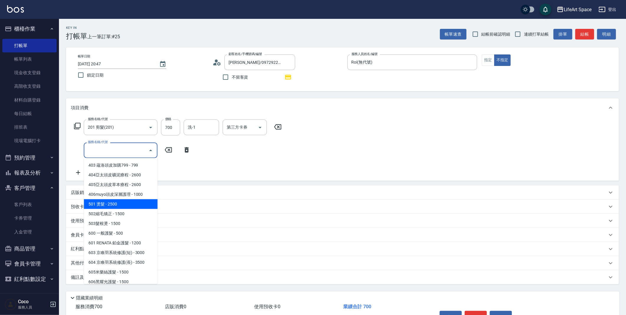
scroll to position [92, 0]
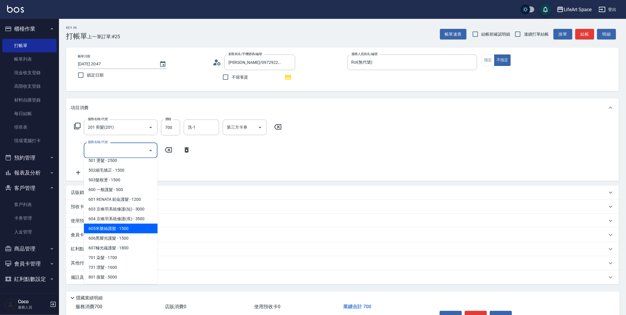
click at [134, 231] on span "605米樂絲護髮 - 1500" at bounding box center [121, 229] width 74 height 10
type input "605米樂絲護髮(605)"
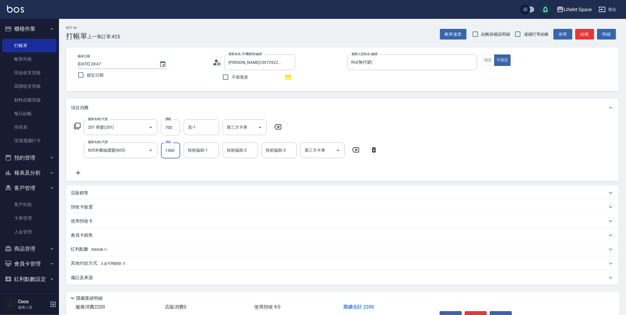
click at [174, 155] on input "1500" at bounding box center [170, 151] width 19 height 16
type input "2000"
click at [172, 133] on input "700" at bounding box center [170, 128] width 19 height 16
type input "800"
click at [197, 147] on div "技術協助-1 技術協助-1" at bounding box center [201, 151] width 35 height 16
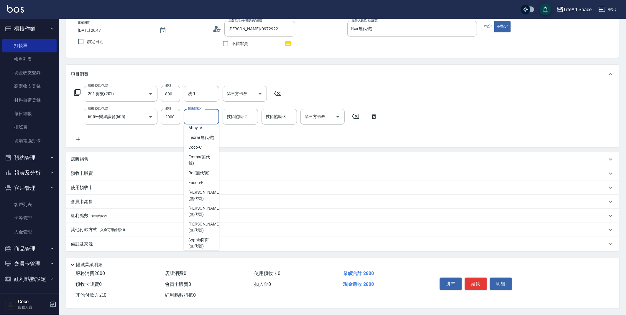
scroll to position [76, 0]
click at [202, 192] on span "[PERSON_NAME] (無代號)" at bounding box center [203, 194] width 31 height 12
type input "[PERSON_NAME](無代號)"
click at [230, 118] on div "技術協助-2 技術協助-2" at bounding box center [239, 117] width 35 height 16
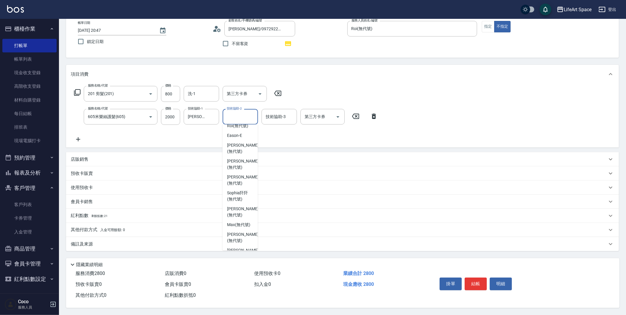
scroll to position [116, 0]
click at [226, 156] on div "[PERSON_NAME] (無代號)" at bounding box center [239, 154] width 35 height 16
type input "[PERSON_NAME](無代號)"
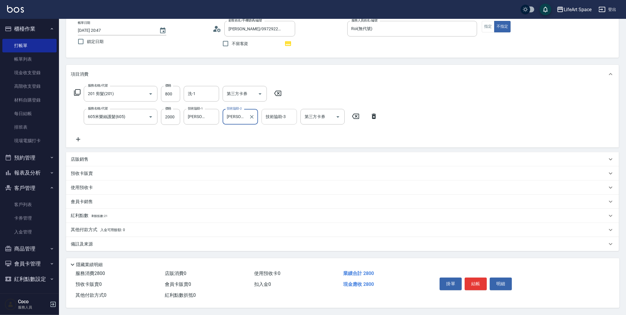
click at [278, 115] on div "技術協助-3 技術協助-3" at bounding box center [278, 117] width 35 height 16
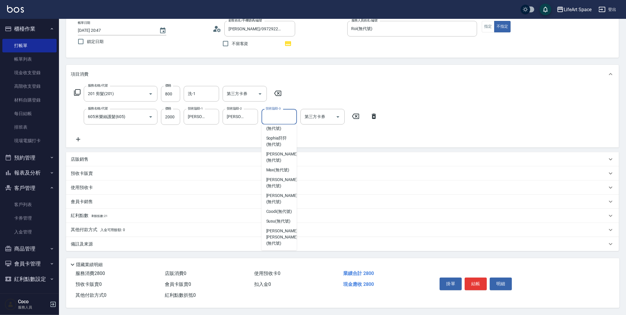
scroll to position [182, 0]
click at [281, 236] on span "[PERSON_NAME] [PERSON_NAME] (無代號)" at bounding box center [281, 237] width 31 height 19
type input "[PERSON_NAME] [PERSON_NAME](無代號)"
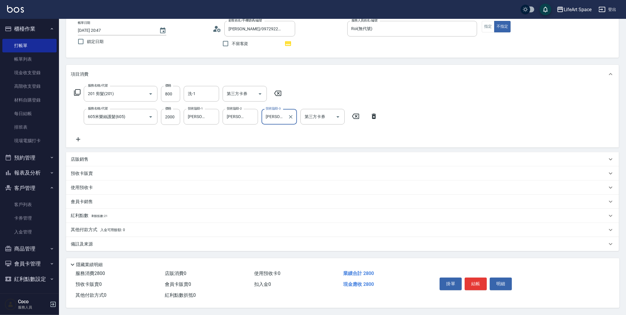
click at [220, 95] on form "洗-1 洗-1" at bounding box center [203, 94] width 39 height 16
click at [215, 93] on input "洗-1" at bounding box center [201, 94] width 30 height 10
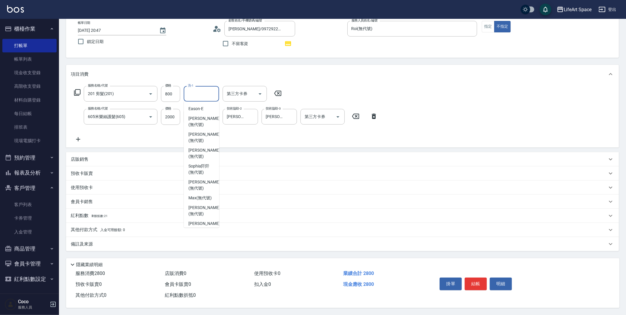
scroll to position [125, 0]
click at [198, 123] on span "[PERSON_NAME] (無代號)" at bounding box center [203, 122] width 31 height 12
type input "[PERSON_NAME](無代號)"
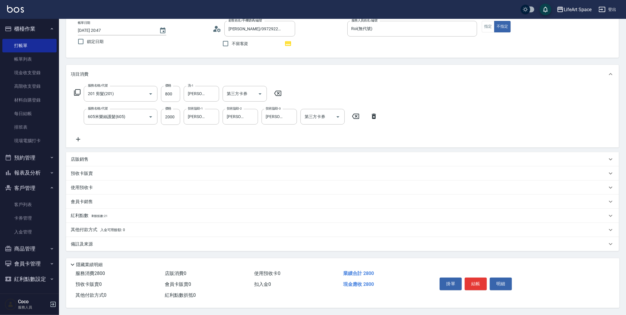
click at [103, 214] on span "剩餘點數: 21" at bounding box center [99, 215] width 16 height 3
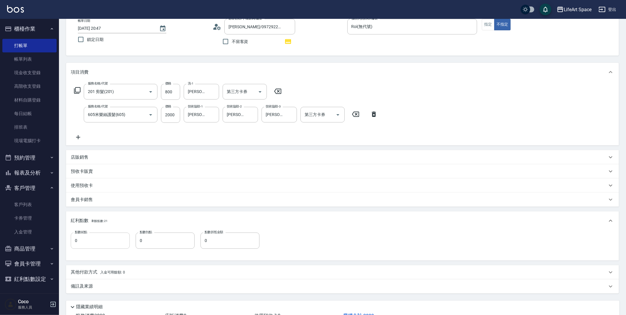
click at [81, 239] on input "0" at bounding box center [100, 241] width 59 height 16
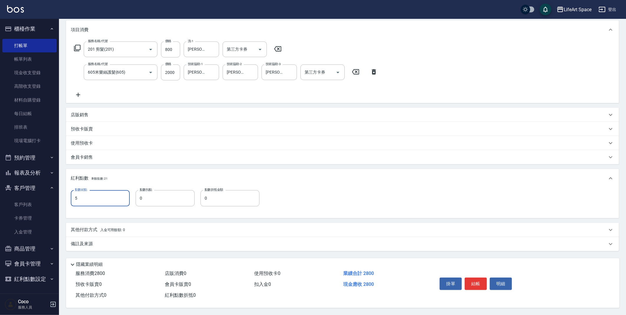
scroll to position [80, 0]
type input "5"
click at [158, 241] on div "備註及來源" at bounding box center [339, 244] width 536 height 6
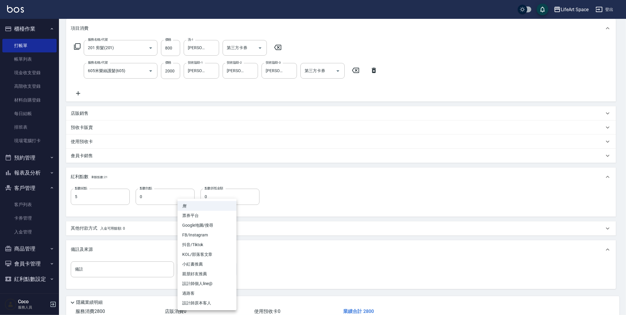
click at [225, 273] on body "LifeArt Space 登出 櫃檯作業 打帳單 帳單列表 現金收支登錄 高階收支登錄 材料自購登錄 每日結帳 排班表 現場電腦打卡 預約管理 預約管理 單…" at bounding box center [313, 136] width 626 height 433
click at [202, 292] on li "過路客" at bounding box center [206, 294] width 59 height 10
type input "過路客"
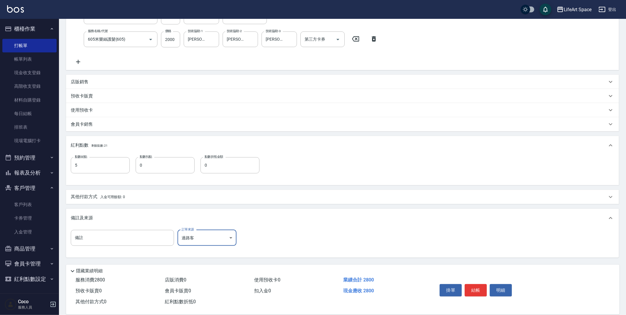
scroll to position [119, 0]
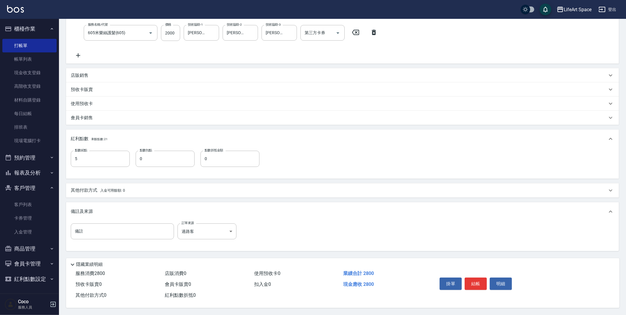
click at [119, 192] on p "其他付款方式 入金可用餘額: 0" at bounding box center [98, 190] width 54 height 6
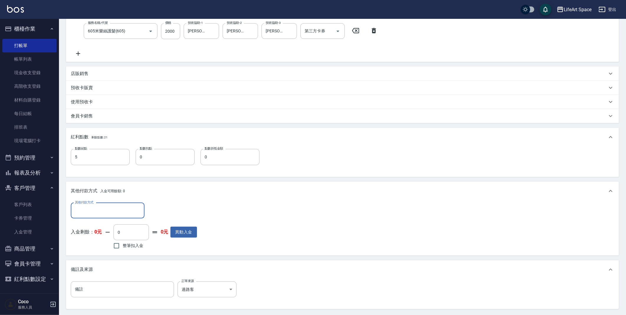
click at [121, 189] on span "入金可用餘額: 0" at bounding box center [112, 191] width 25 height 4
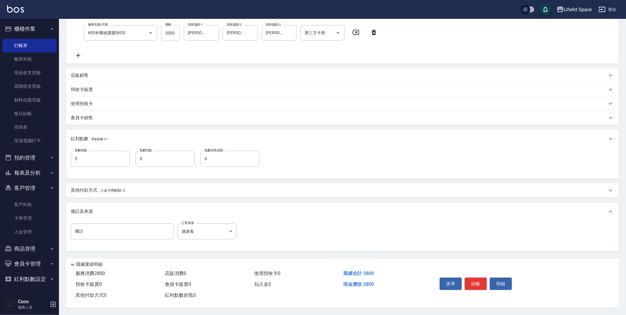
scroll to position [0, 0]
click at [112, 190] on span "入金可用餘額: 0" at bounding box center [112, 191] width 25 height 4
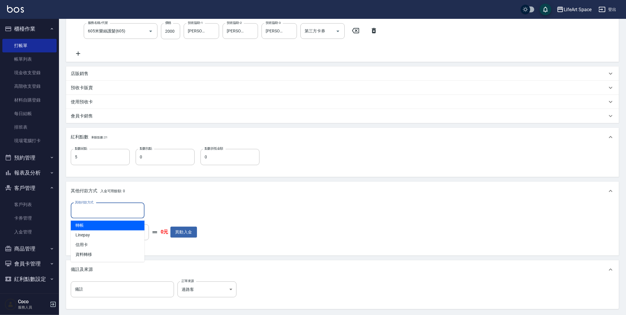
click at [111, 206] on input "其他付款方式" at bounding box center [107, 211] width 68 height 10
click at [104, 229] on span "轉帳" at bounding box center [108, 226] width 74 height 10
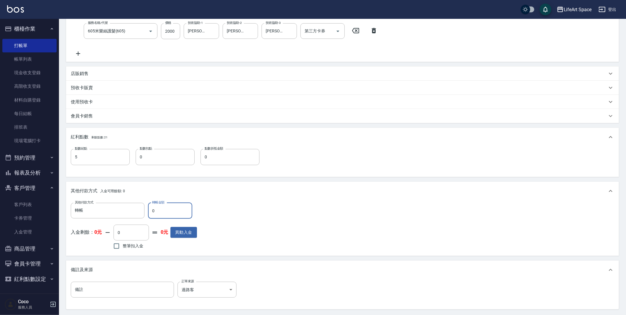
type input "轉帳"
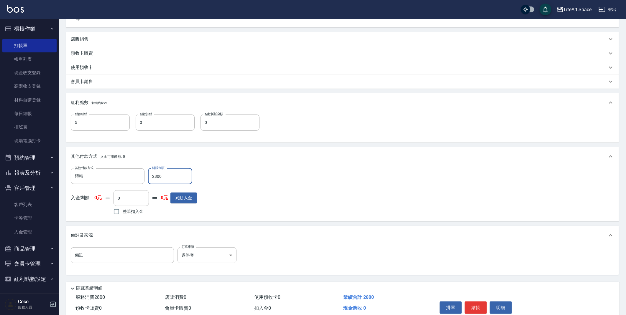
scroll to position [179, 0]
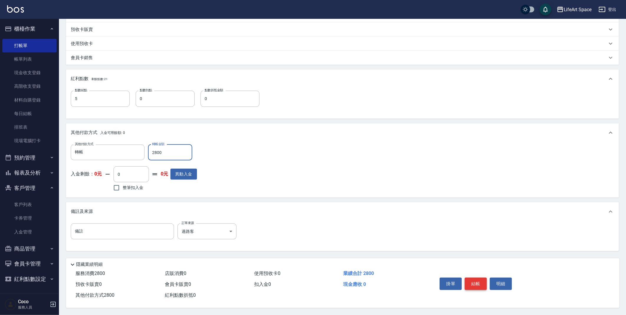
type input "2800"
click at [478, 284] on button "結帳" at bounding box center [475, 284] width 22 height 12
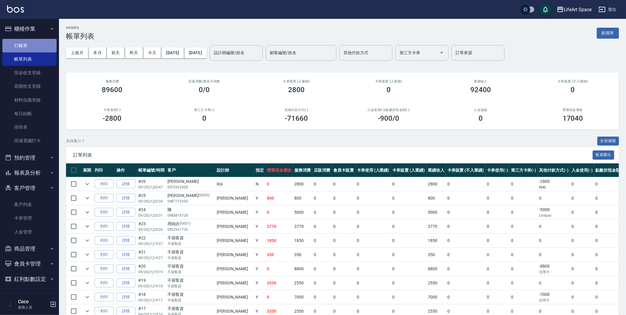
click at [43, 46] on link "打帳單" at bounding box center [29, 46] width 54 height 14
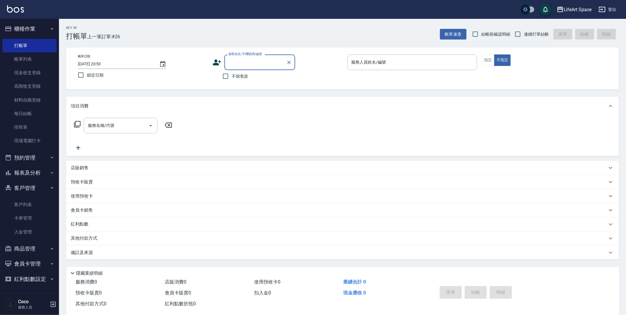
click at [250, 66] on input "顧客姓名/手機號碼/編號" at bounding box center [255, 62] width 57 height 10
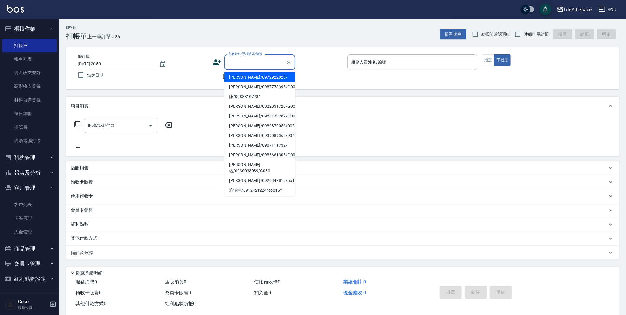
type input "j"
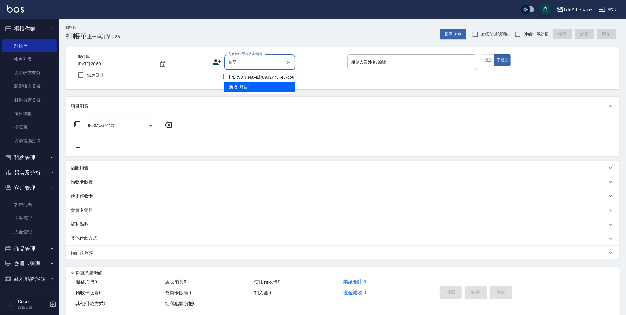
click at [242, 76] on li "翁語涵/0932773448/co068*" at bounding box center [259, 77] width 71 height 10
type input "翁語涵/0932773448/co068*"
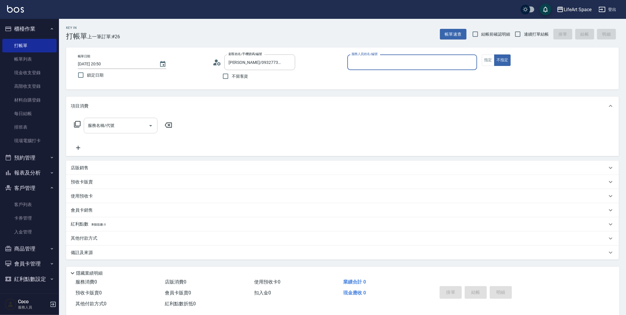
type input "Coco-C"
click at [113, 129] on input "服務名稱/代號" at bounding box center [116, 127] width 60 height 10
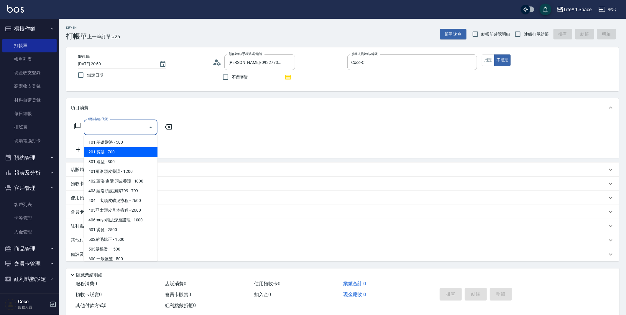
click at [113, 151] on span "201 剪髮 - 700" at bounding box center [121, 152] width 74 height 10
type input "201 剪髮(201)"
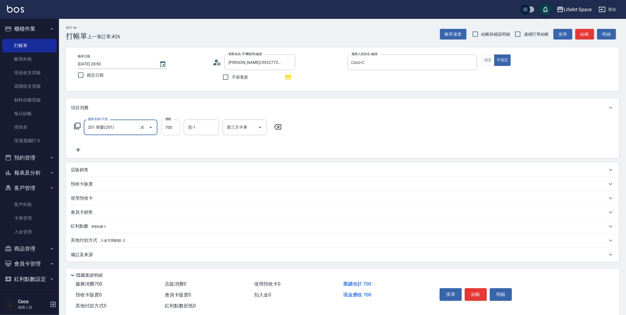
click at [168, 129] on input "700" at bounding box center [170, 128] width 19 height 16
type input "800"
click at [82, 150] on icon at bounding box center [78, 149] width 15 height 7
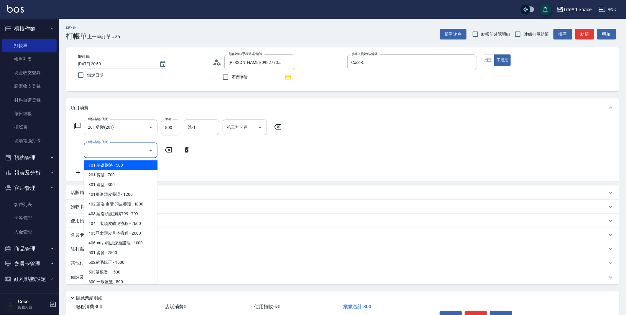
click at [92, 153] on input "服務名稱/代號" at bounding box center [116, 150] width 60 height 10
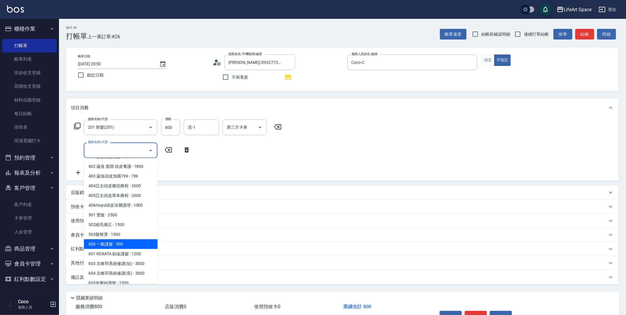
scroll to position [92, 0]
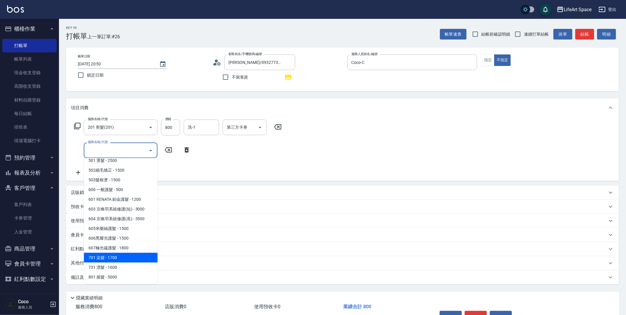
drag, startPoint x: 115, startPoint y: 258, endPoint x: 95, endPoint y: 221, distance: 41.5
click at [115, 260] on span "701 染髮 - 1700" at bounding box center [121, 258] width 74 height 10
type input "701 染髮(701)"
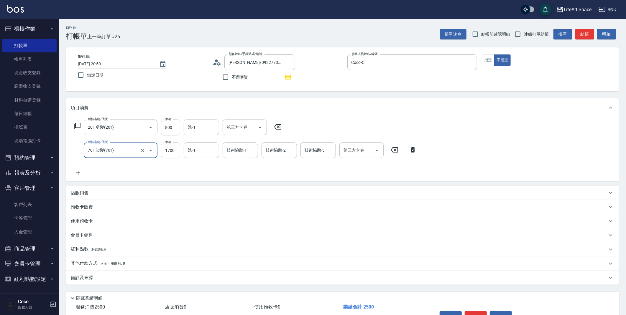
click at [80, 173] on icon at bounding box center [78, 172] width 15 height 7
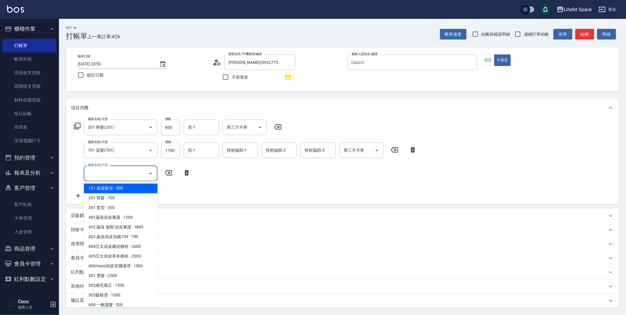
click at [109, 173] on input "服務名稱/代號" at bounding box center [116, 173] width 60 height 10
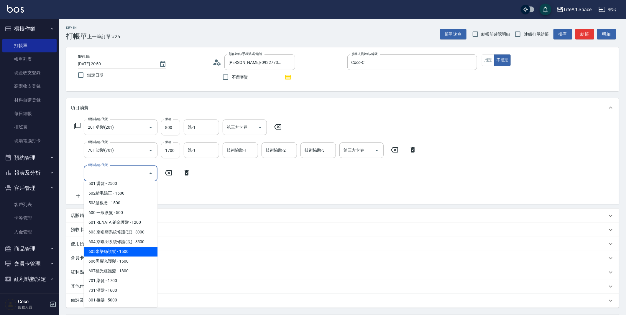
click at [121, 252] on span "605米樂絲護髮 - 1500" at bounding box center [121, 252] width 74 height 10
type input "605米樂絲護髮(605)"
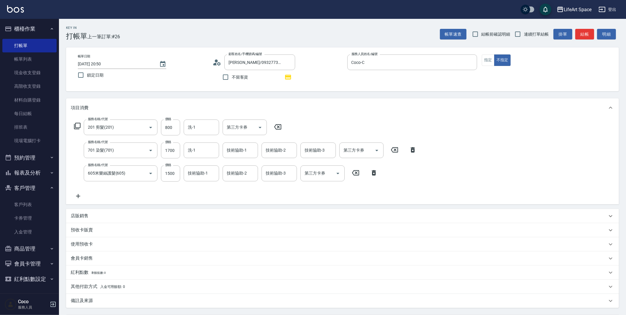
click at [94, 257] on div "會員卡銷售" at bounding box center [339, 258] width 536 height 6
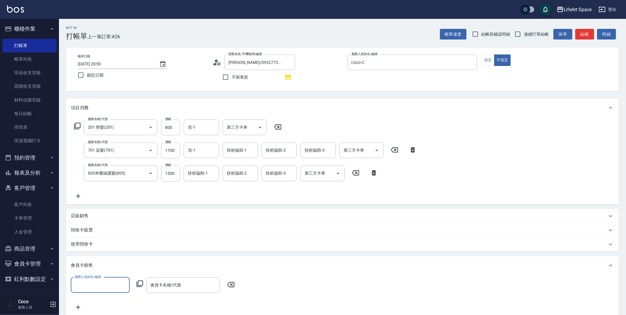
scroll to position [0, 0]
click at [87, 279] on label "服務人員姓名/編號" at bounding box center [88, 277] width 26 height 4
click at [87, 280] on input "服務人員姓名/編號" at bounding box center [100, 285] width 54 height 10
click at [90, 285] on input "服務人員姓名/編號" at bounding box center [100, 285] width 54 height 10
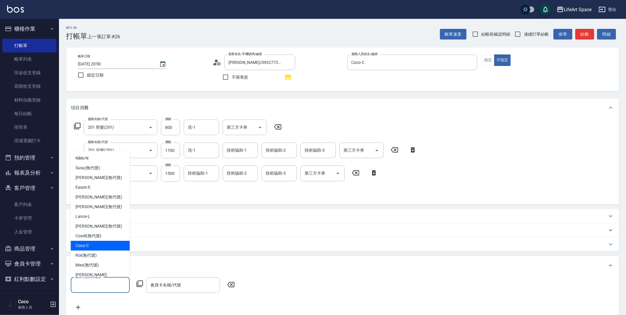
drag, startPoint x: 89, startPoint y: 239, endPoint x: 90, endPoint y: 245, distance: 5.4
click at [90, 245] on ul "Nikki -N Susu (無代號) Chloe (無代號) Eason -E Lillian (無代號) Ivan (無代號) Lance -L Joyc…" at bounding box center [100, 214] width 59 height 126
click at [90, 245] on div "Coco -C" at bounding box center [100, 246] width 59 height 10
type input "Coco-C"
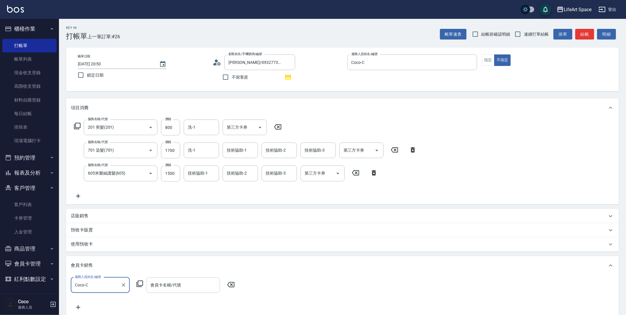
click at [163, 285] on input "會員卡名稱/代號" at bounding box center [183, 285] width 68 height 10
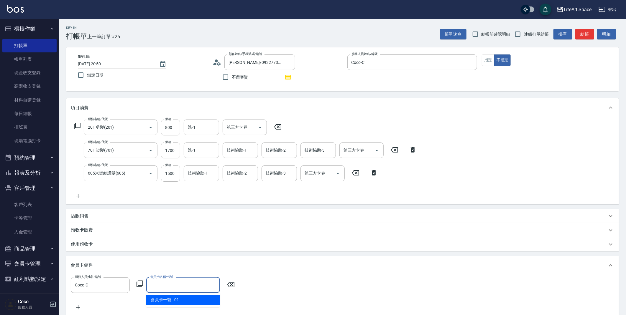
click at [169, 297] on span "會員卡一號 - 01" at bounding box center [183, 300] width 74 height 10
type input "會員卡一號-0天"
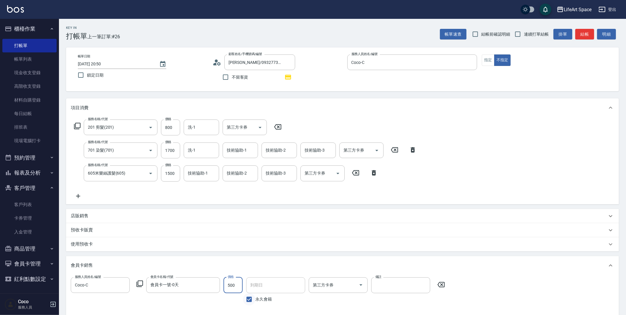
type input "500"
click at [249, 297] on input "永久會籍" at bounding box center [249, 299] width 12 height 12
checkbox input "false"
click at [265, 287] on input "[DATE]" at bounding box center [273, 286] width 55 height 16
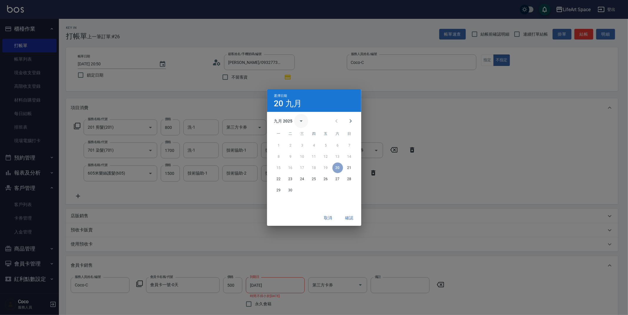
click at [303, 124] on icon "calendar view is open, switch to year view" at bounding box center [301, 121] width 7 height 7
click at [318, 137] on button "2026" at bounding box center [313, 135] width 21 height 11
type input "2026/09/20"
click at [344, 218] on button "確認" at bounding box center [349, 218] width 19 height 11
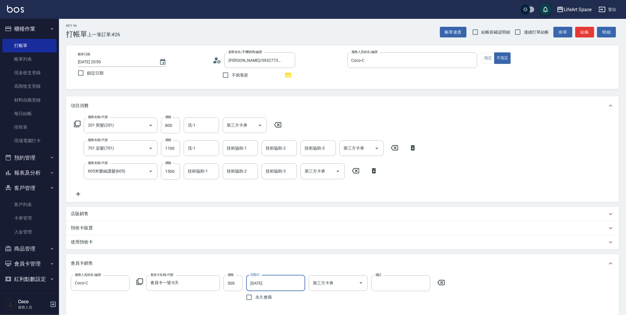
scroll to position [2, 0]
click at [485, 57] on button "指定" at bounding box center [487, 57] width 13 height 11
click at [178, 148] on input "1700" at bounding box center [170, 148] width 19 height 16
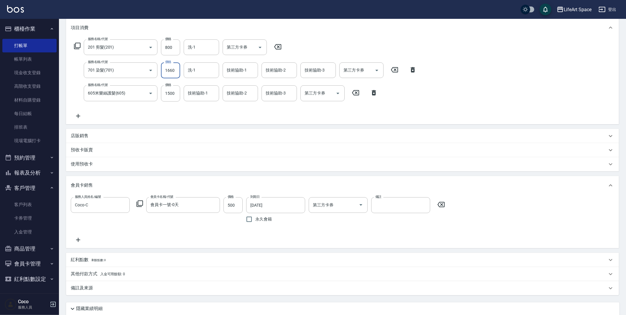
scroll to position [126, 0]
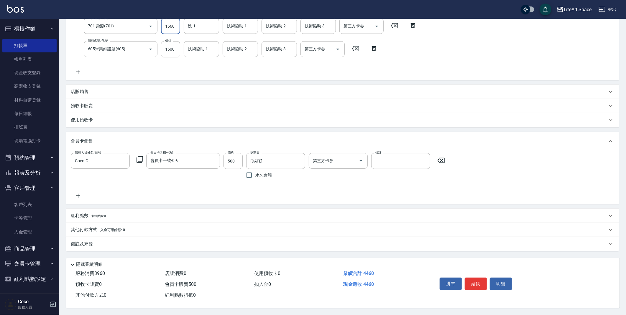
type input "1660"
click at [100, 245] on div "備註及來源" at bounding box center [342, 244] width 552 height 14
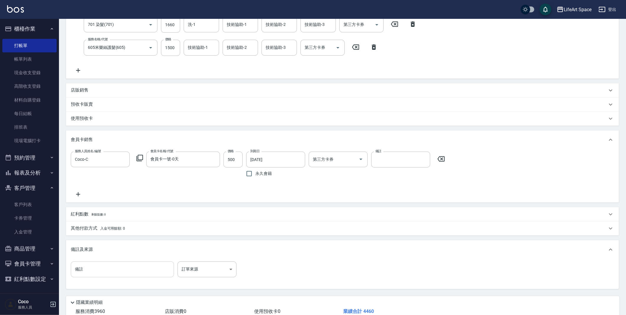
click at [100, 269] on input "備註" at bounding box center [122, 270] width 103 height 16
type input ":0 9/20"
click at [212, 273] on body "LifeArt Space 登出 櫃檯作業 打帳單 帳單列表 現金收支登錄 高階收支登錄 材料自購登錄 每日結帳 排班表 現場電腦打卡 預約管理 預約管理 單…" at bounding box center [313, 113] width 626 height 479
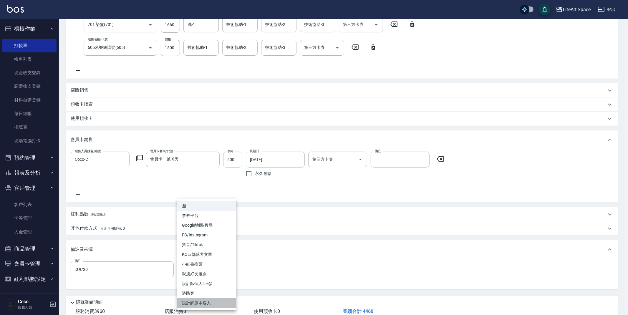
click at [206, 301] on li "設計師原本客人" at bounding box center [206, 303] width 59 height 10
type input "設計師原本客人"
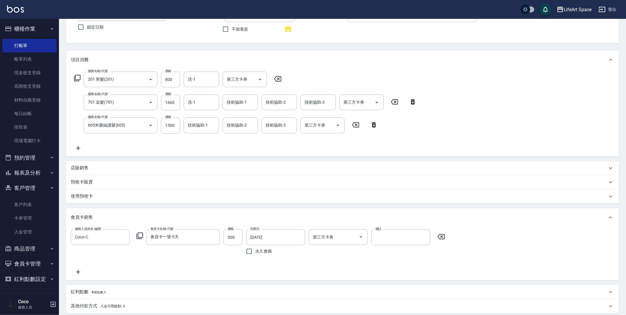
scroll to position [0, 0]
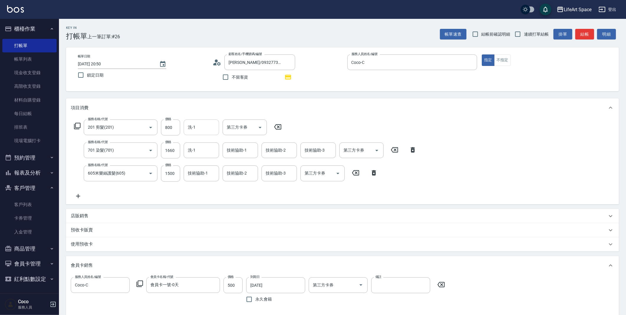
click at [194, 128] on div "洗-1 洗-1" at bounding box center [201, 128] width 35 height 16
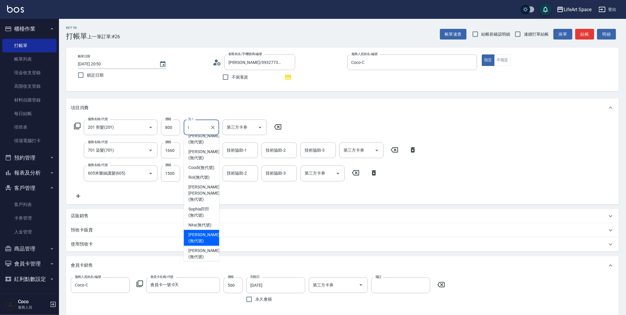
scroll to position [15, 0]
click at [194, 154] on span "[PERSON_NAME] (無代號)" at bounding box center [203, 156] width 31 height 12
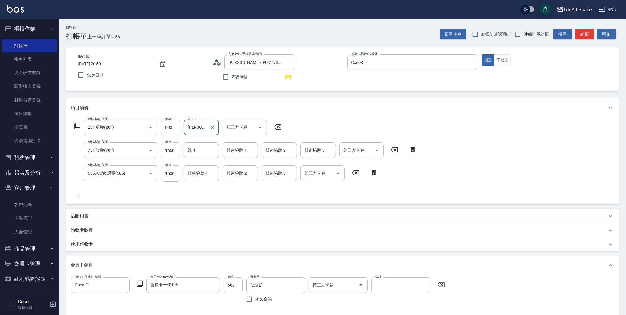
type input "[PERSON_NAME](無代號)"
click at [95, 211] on div "店販銷售" at bounding box center [342, 216] width 552 height 14
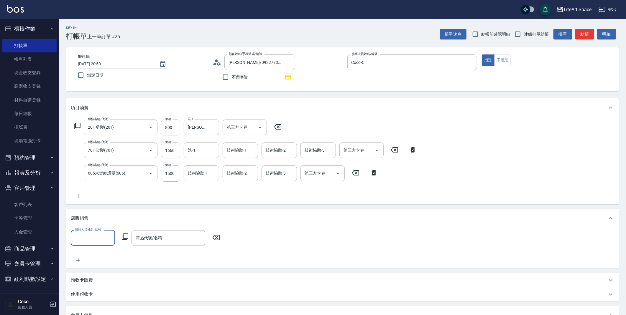
scroll to position [0, 0]
click at [95, 234] on input "服務人員姓名/編號" at bounding box center [92, 238] width 39 height 10
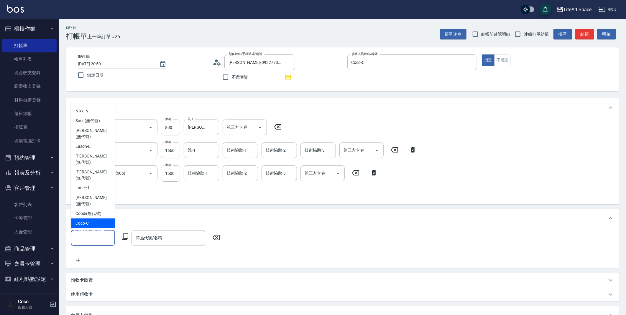
click at [89, 219] on div "Coco -C" at bounding box center [93, 224] width 44 height 10
type input "Coco-C"
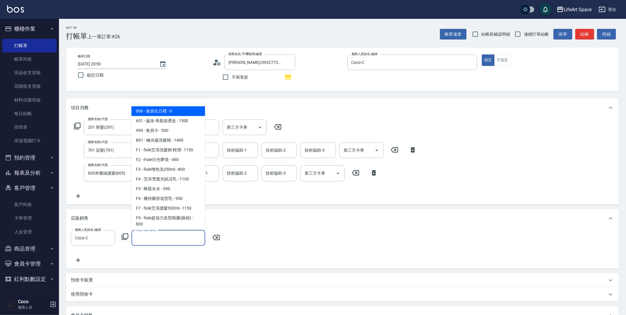
click at [154, 240] on input "商品代號/名稱" at bounding box center [168, 238] width 68 height 10
click at [173, 109] on span "006 - 會員生日禮 - 0" at bounding box center [168, 111] width 74 height 10
type input "會員生日禮"
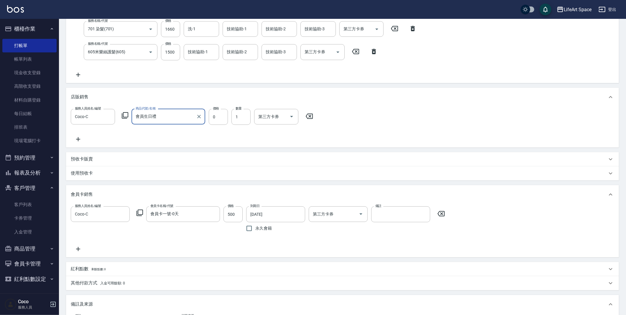
scroll to position [216, 0]
